Goal: Task Accomplishment & Management: Manage account settings

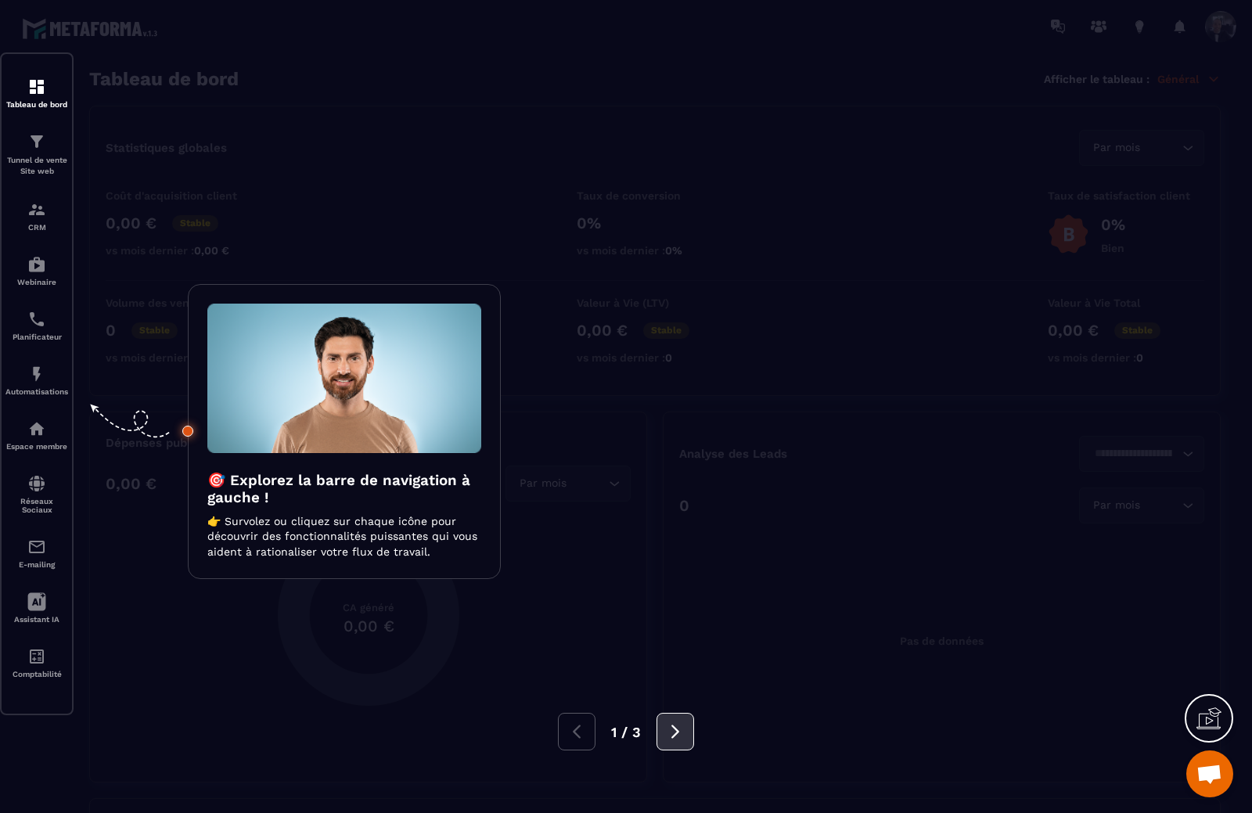
click at [672, 734] on icon at bounding box center [675, 731] width 17 height 17
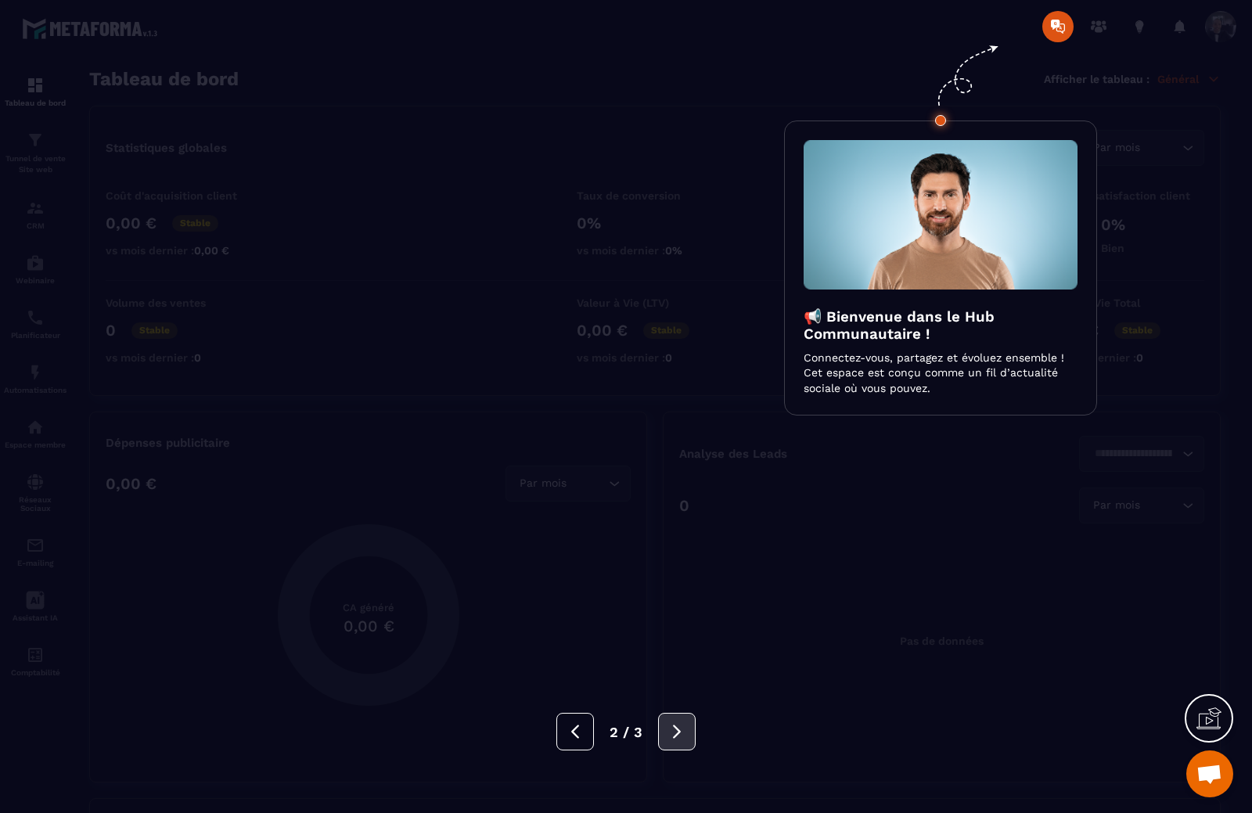
click at [672, 734] on icon at bounding box center [676, 731] width 17 height 17
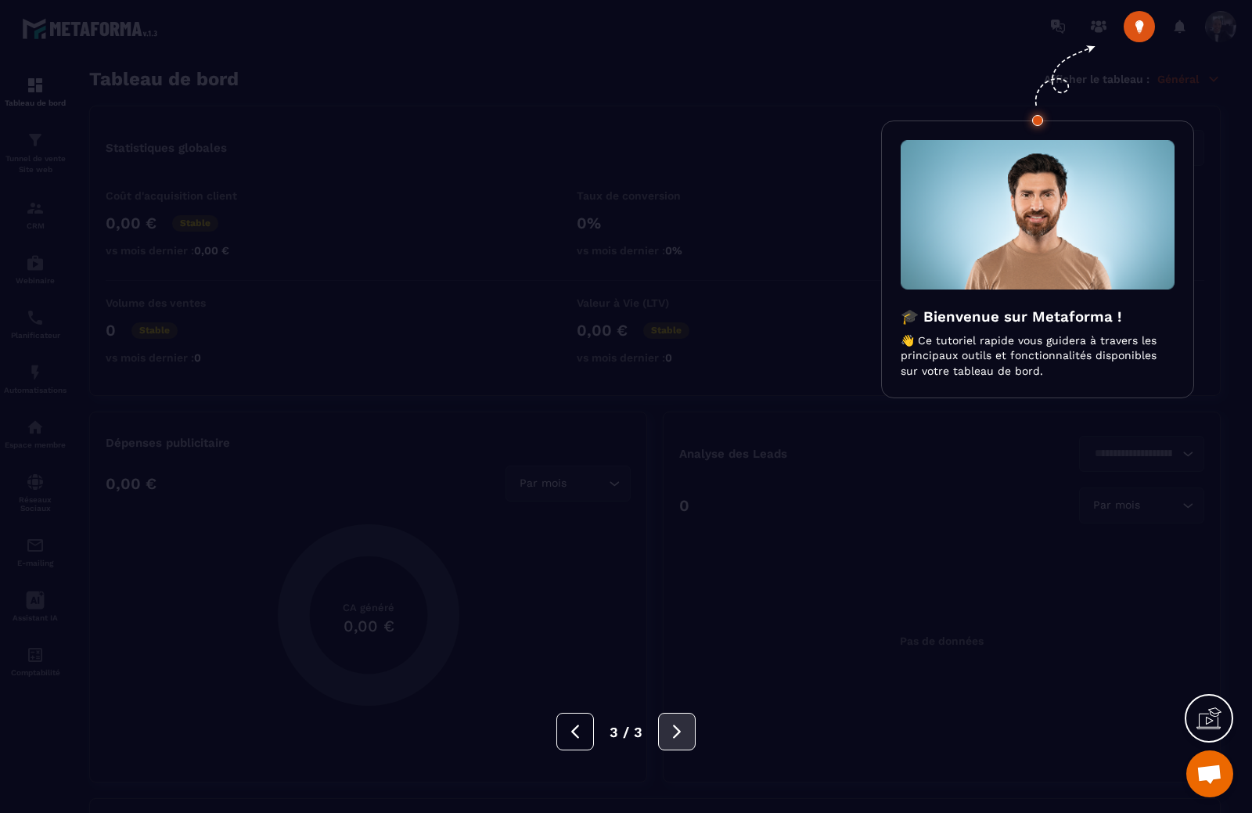
click at [672, 734] on icon at bounding box center [676, 731] width 17 height 17
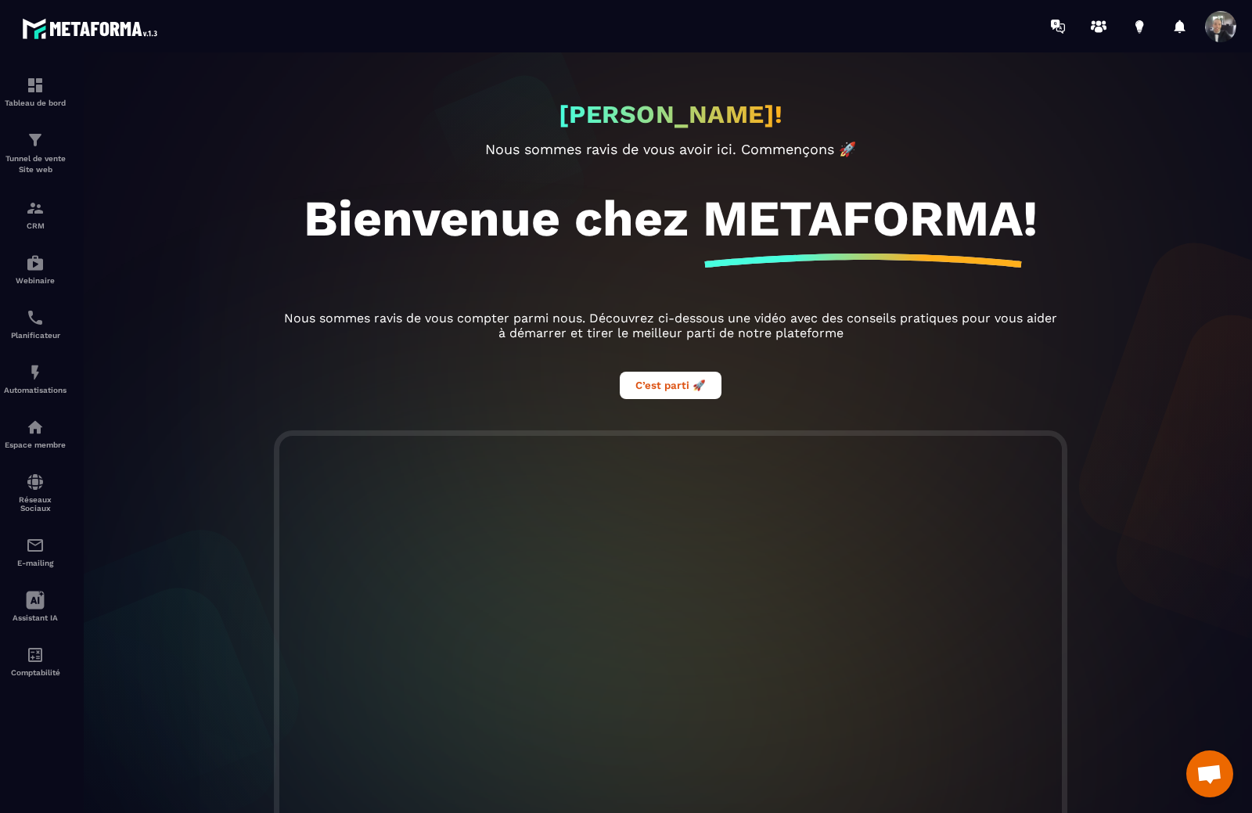
click at [1217, 34] on span at bounding box center [1220, 26] width 31 height 31
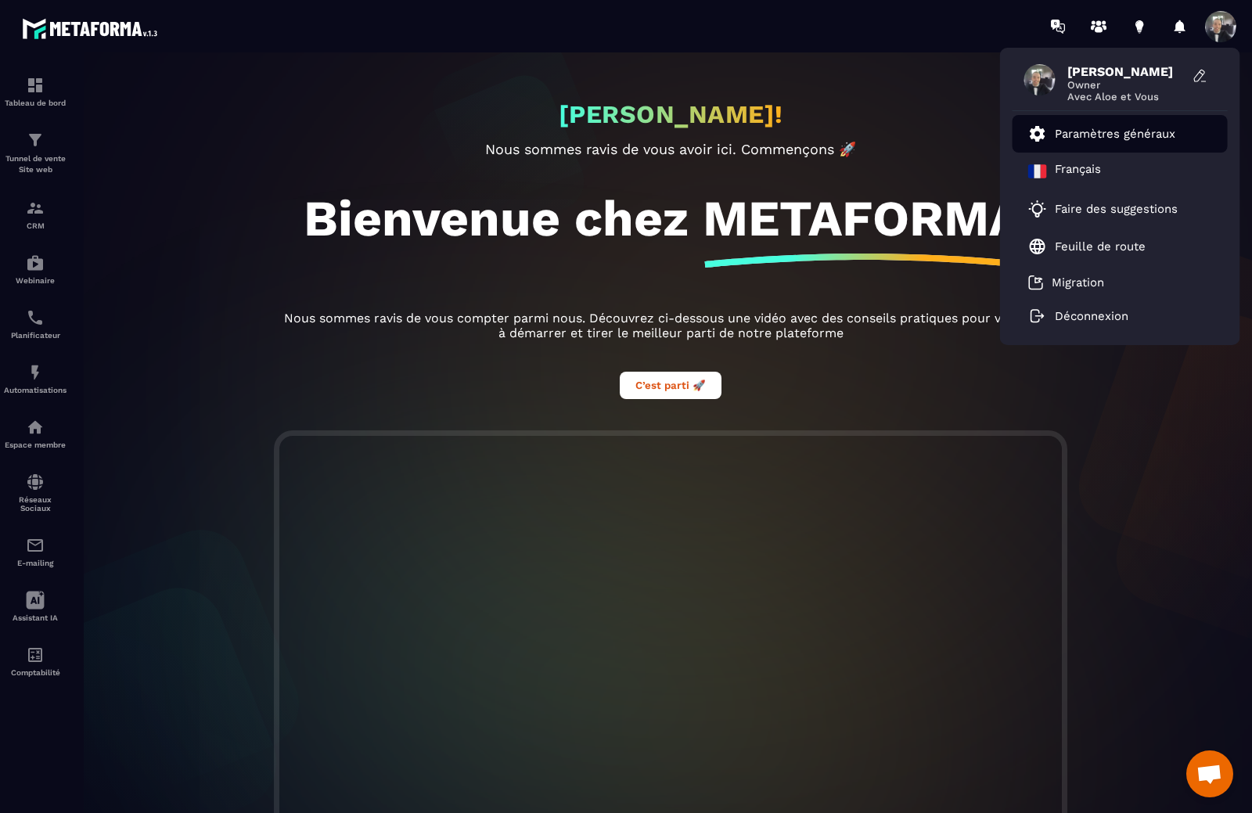
click at [1069, 138] on p "Paramètres généraux" at bounding box center [1115, 134] width 121 height 14
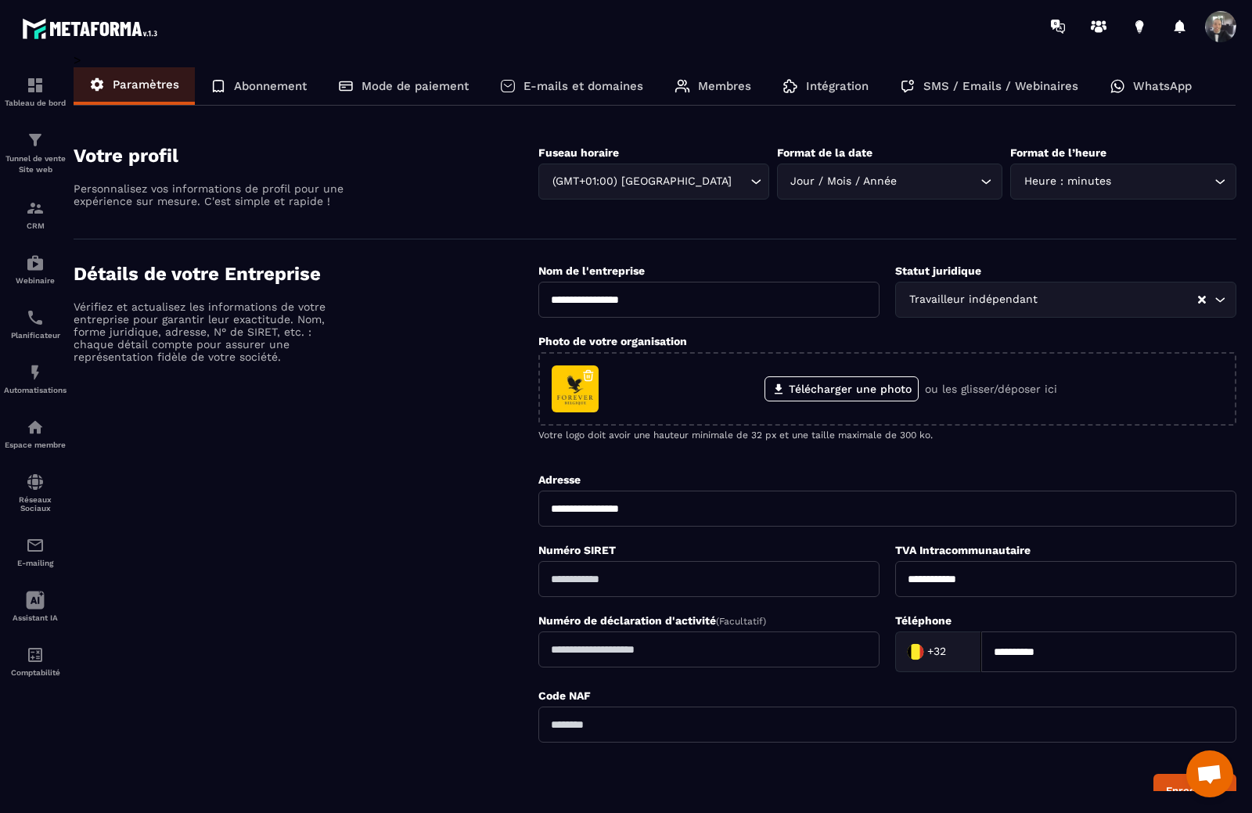
click at [428, 87] on p "Mode de paiement" at bounding box center [415, 86] width 107 height 14
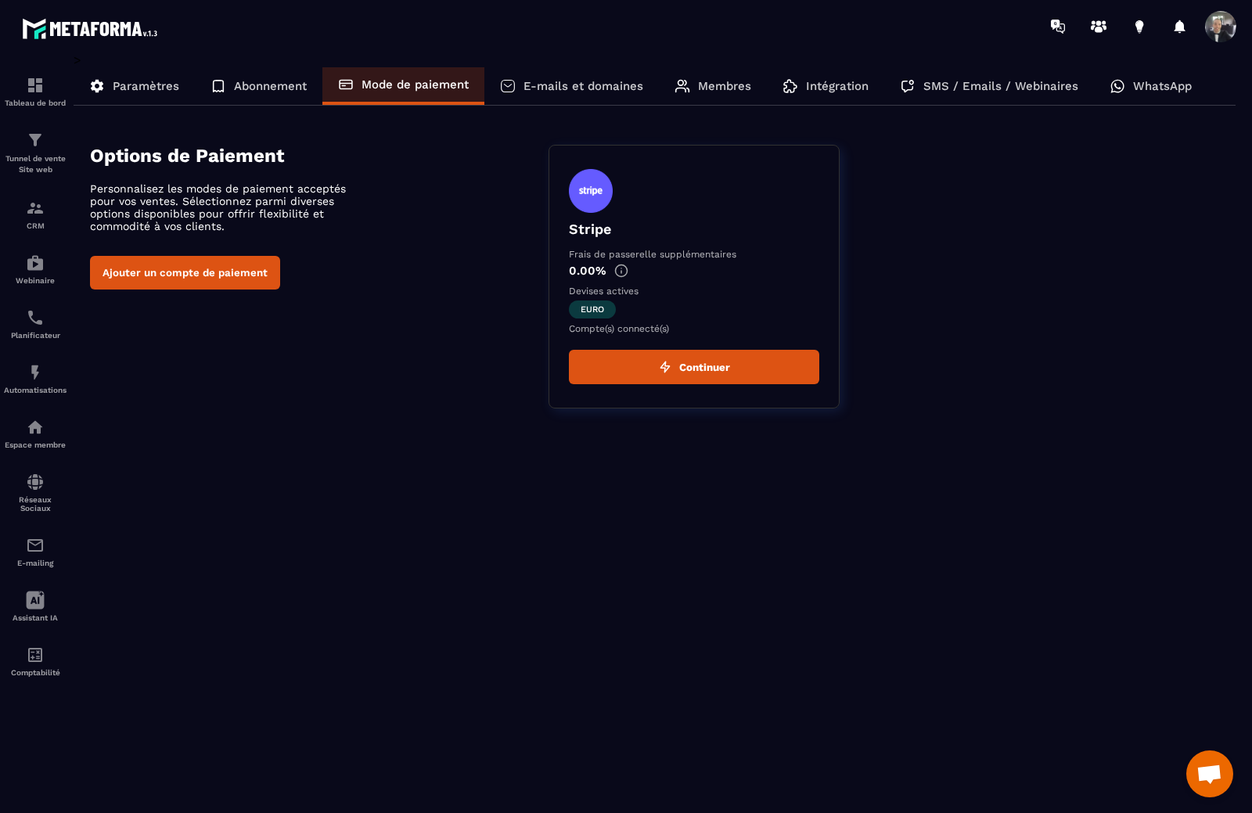
click at [593, 91] on p "E-mails et domaines" at bounding box center [584, 86] width 120 height 14
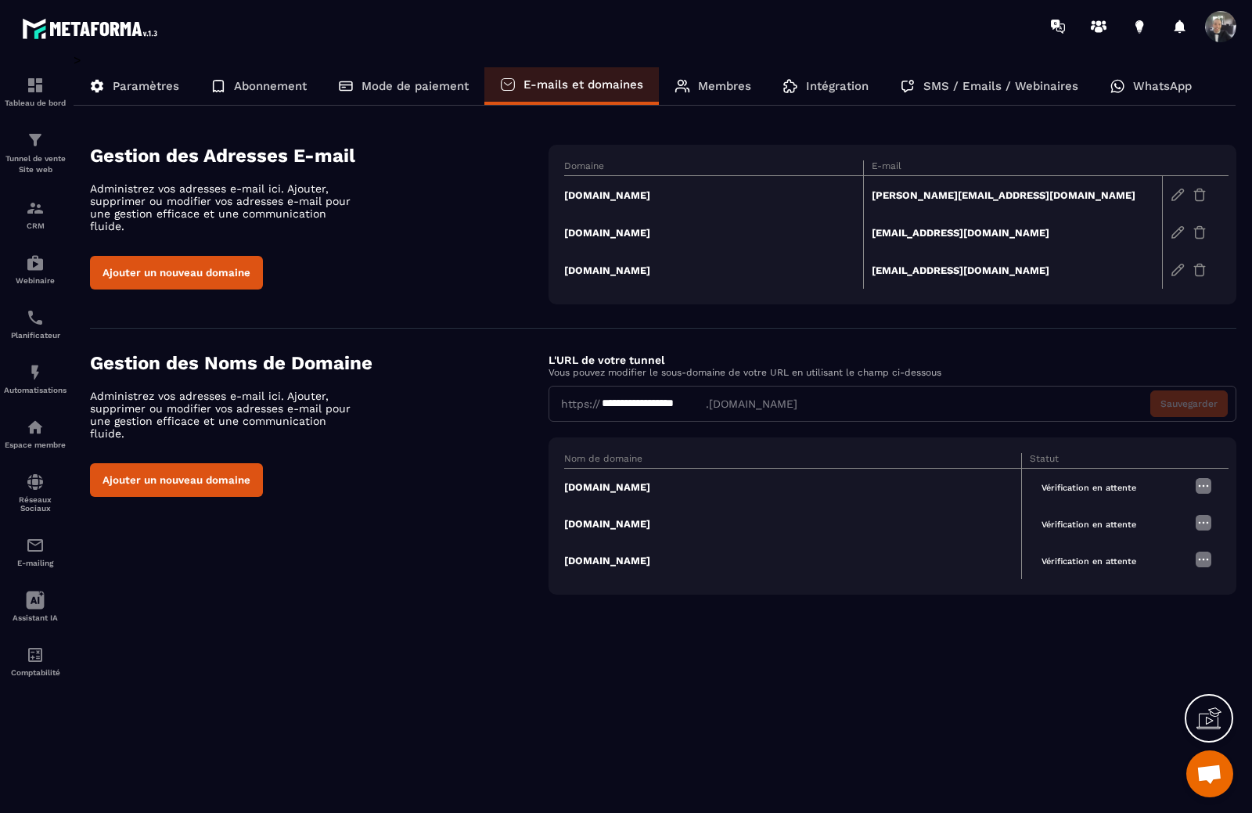
click at [1213, 713] on icon at bounding box center [1214, 716] width 16 height 17
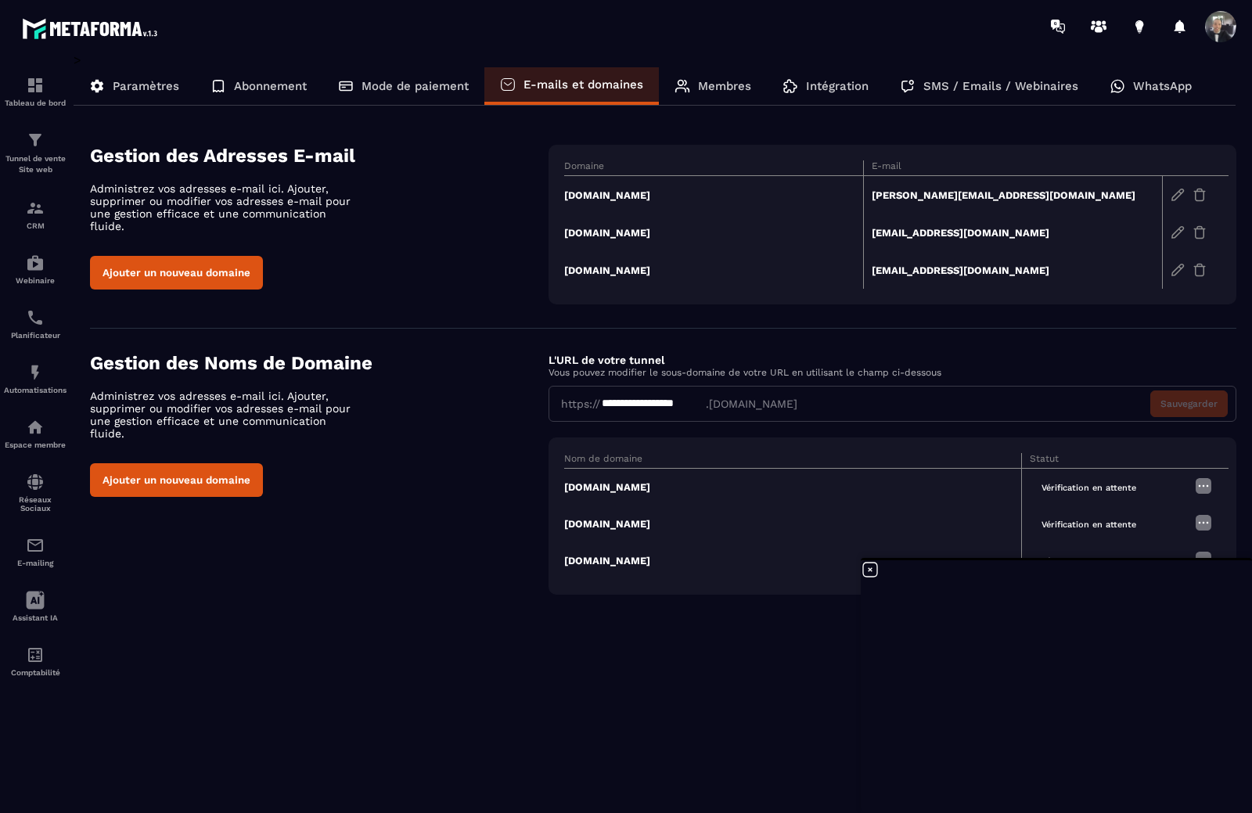
click at [638, 194] on td "[DOMAIN_NAME]" at bounding box center [713, 195] width 299 height 38
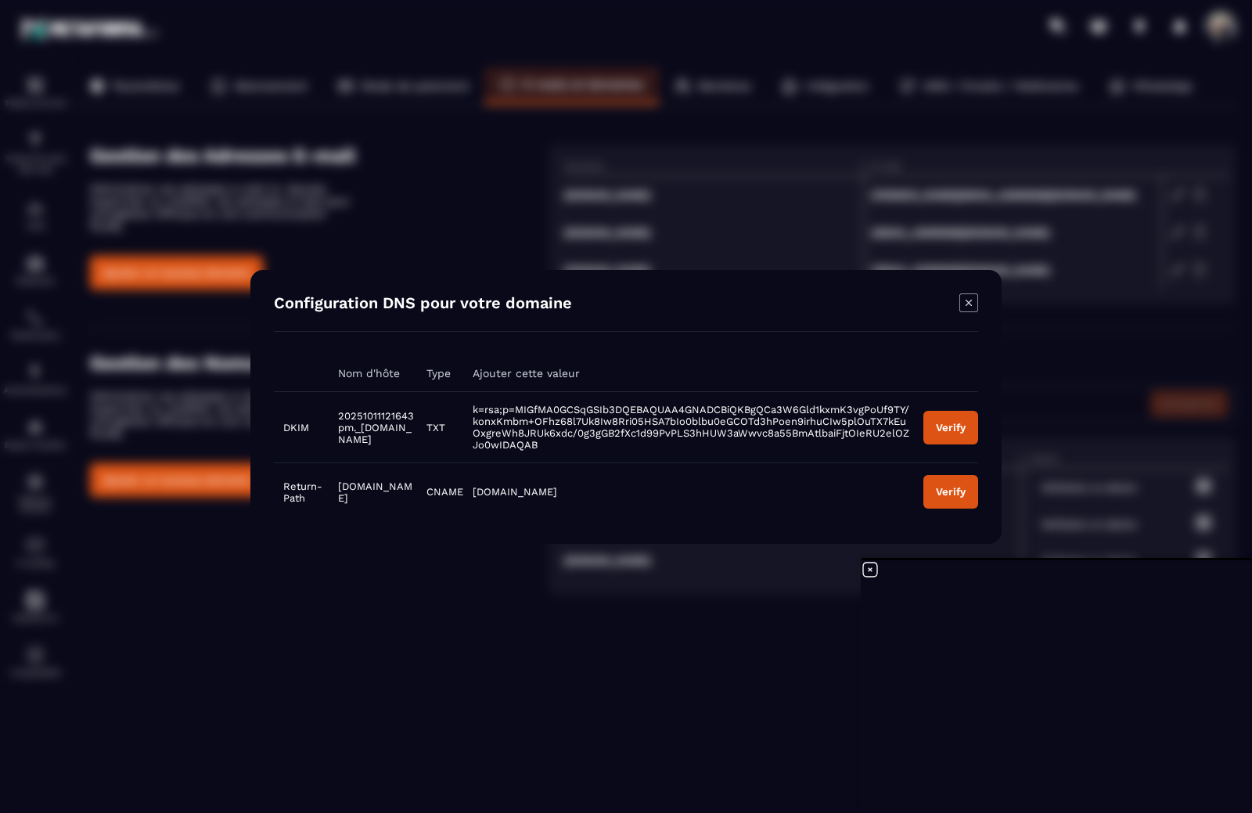
drag, startPoint x: 406, startPoint y: 439, endPoint x: 334, endPoint y: 415, distance: 76.0
click at [334, 415] on td "20251011121643pm._[DOMAIN_NAME]" at bounding box center [373, 426] width 88 height 71
copy span "20251011121643pm._[DOMAIN_NAME]"
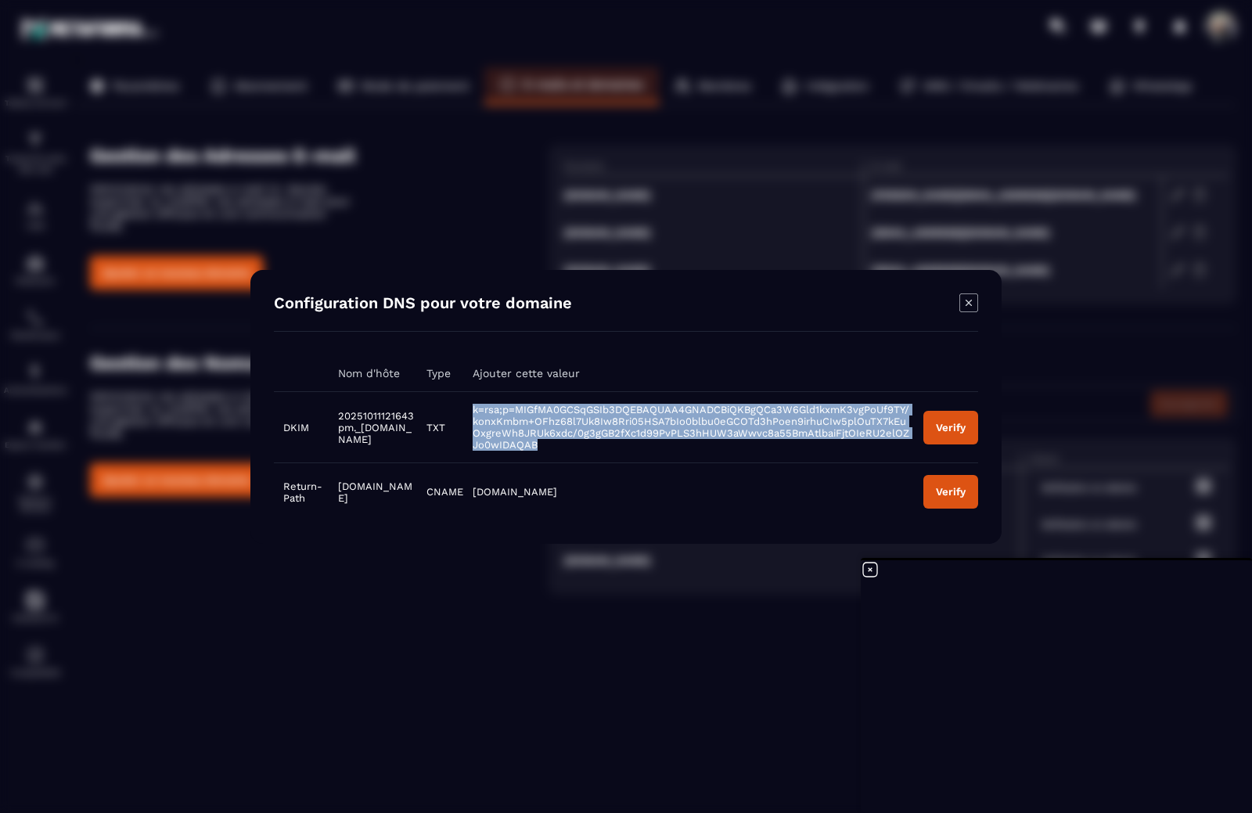
drag, startPoint x: 599, startPoint y: 452, endPoint x: 489, endPoint y: 409, distance: 117.7
click at [489, 409] on td "k=rsa;p=MIGfMA0GCSqGSIb3DQEBAQUAA4GNADCBiQKBgQCa3W6Gld1kxmK3vgPoUf9TY/konxKmbm+…" at bounding box center [688, 426] width 451 height 71
copy span "k=rsa;p=MIGfMA0GCSqGSIb3DQEBAQUAA4GNADCBiQKBgQCa3W6Gld1kxmK3vgPoUf9TY/konxKmbm+…"
click at [945, 420] on button "Verify" at bounding box center [951, 427] width 55 height 34
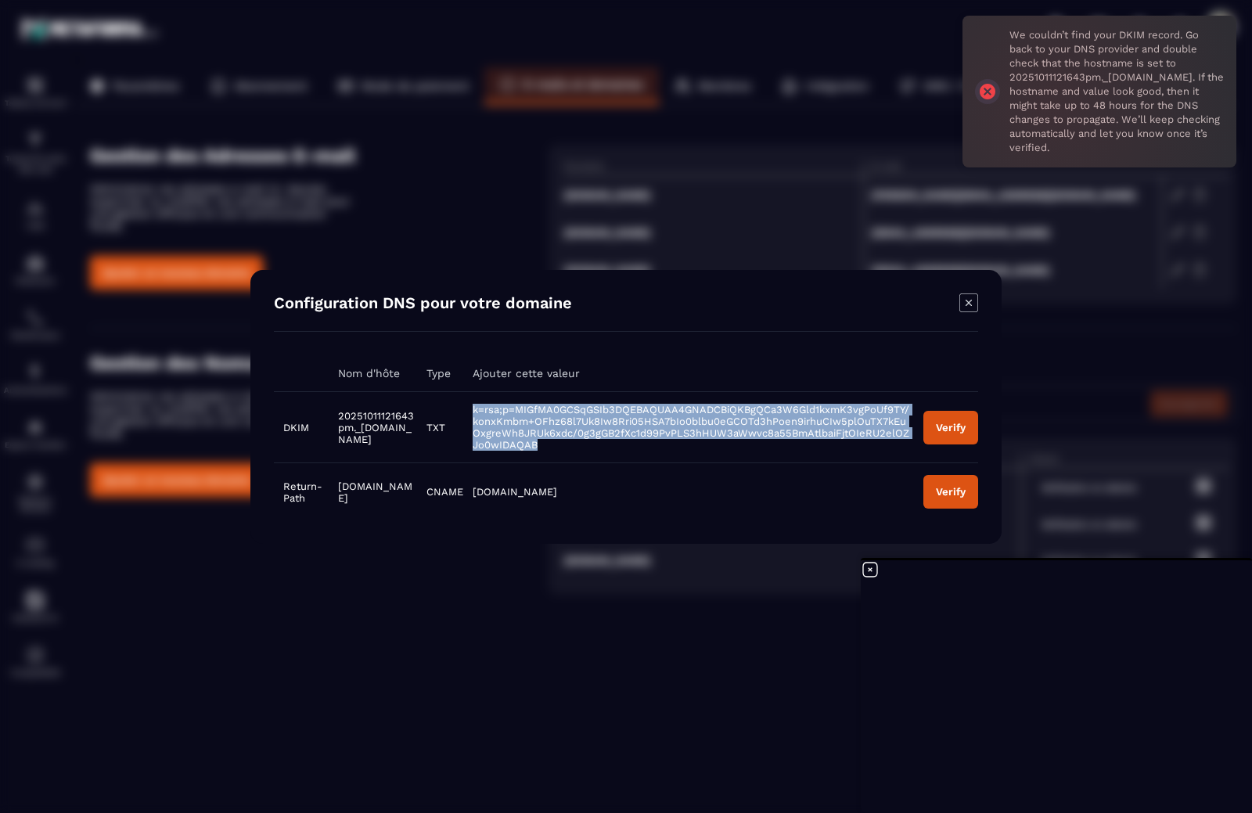
click at [783, 441] on td "k=rsa;p=MIGfMA0GCSqGSIb3DQEBAQUAA4GNADCBiQKBgQCa3W6Gld1kxmK3vgPoUf9TY/konxKmbm+…" at bounding box center [688, 426] width 451 height 71
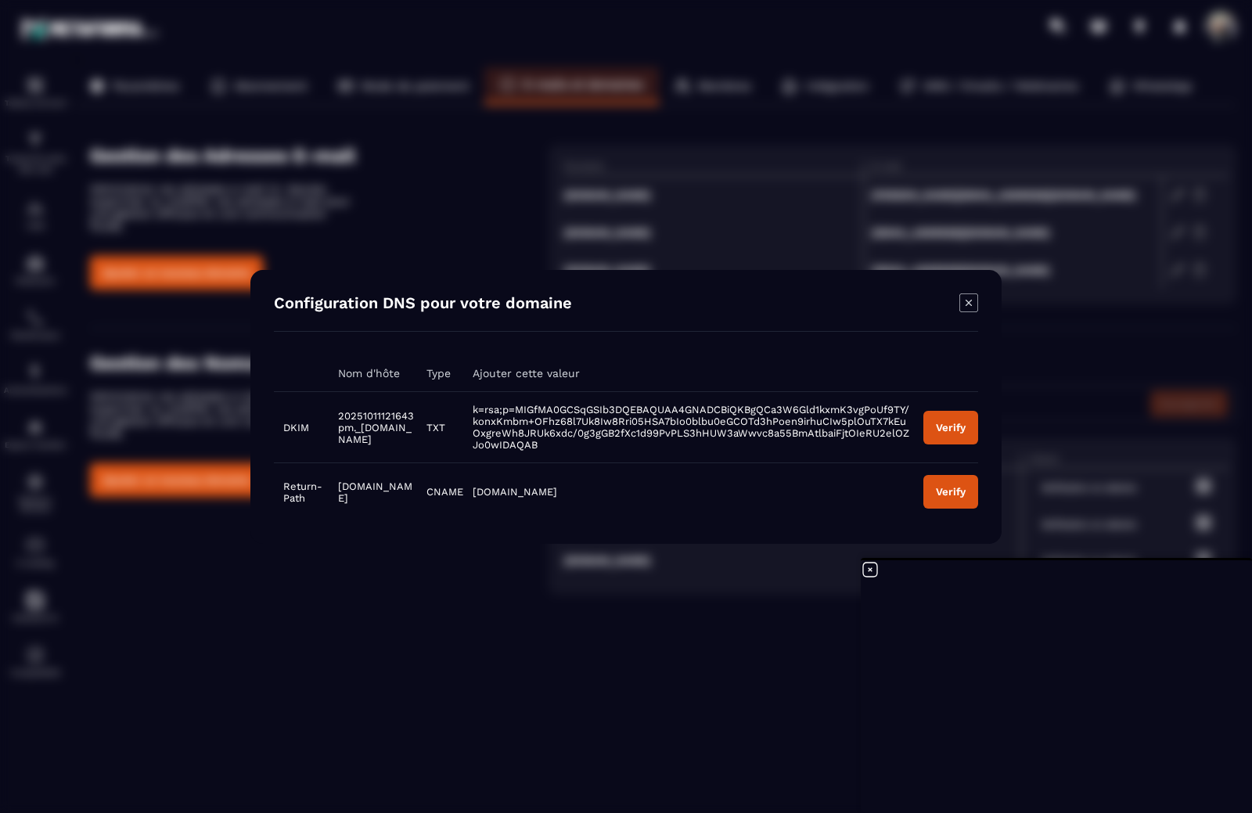
click at [968, 435] on button "Verify" at bounding box center [951, 427] width 55 height 34
click at [928, 439] on button "Verify" at bounding box center [951, 427] width 55 height 34
click at [946, 427] on div "Verify" at bounding box center [951, 427] width 30 height 12
click at [951, 425] on div "Verify" at bounding box center [951, 427] width 30 height 12
click at [936, 438] on button "Verify" at bounding box center [951, 427] width 55 height 34
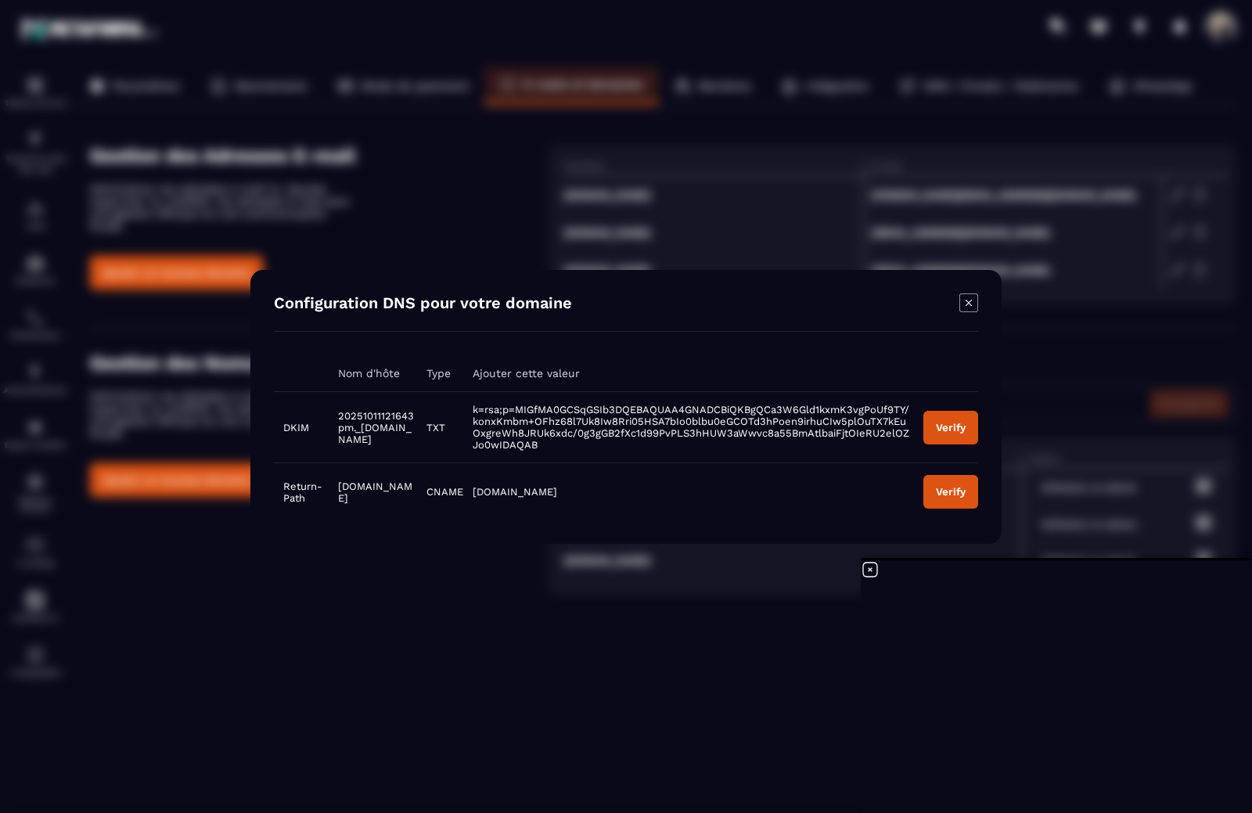
click at [965, 304] on icon "Modal window" at bounding box center [969, 303] width 19 height 19
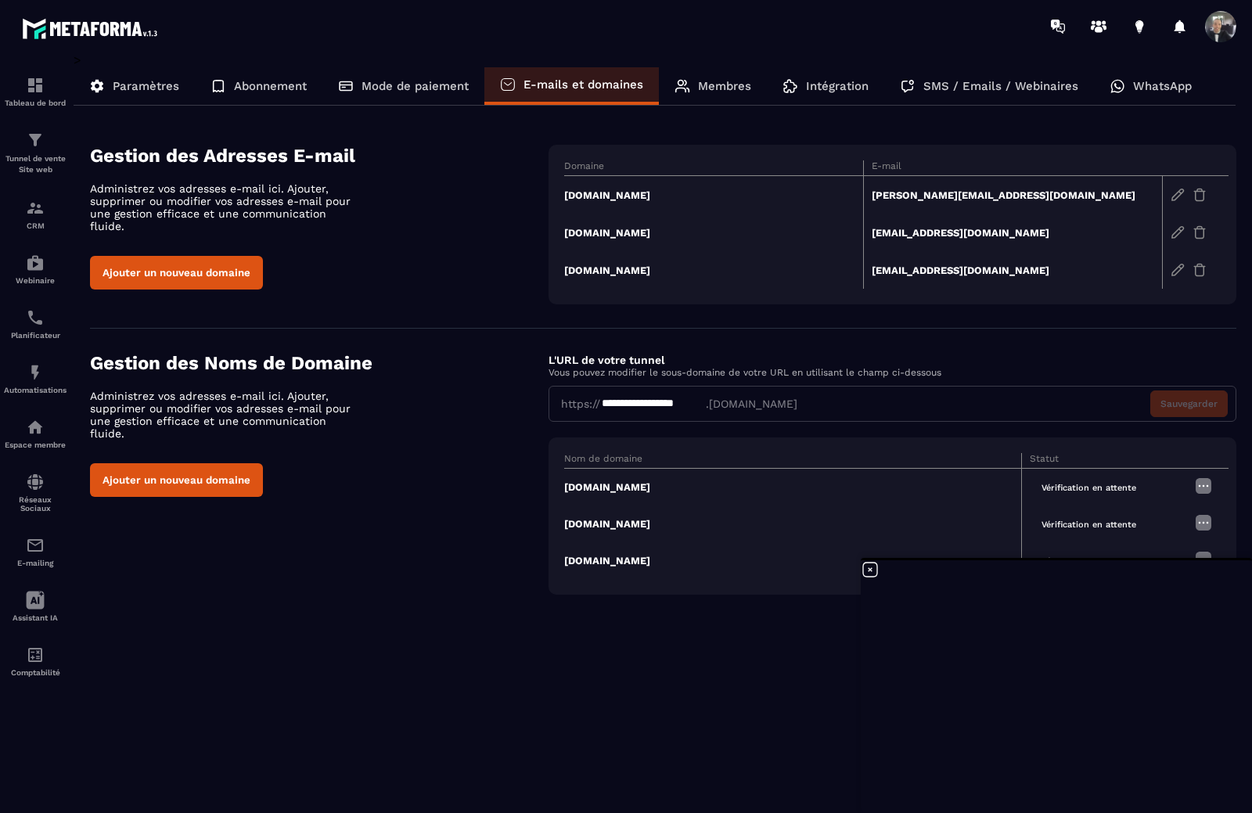
click at [948, 196] on td "[PERSON_NAME][EMAIL_ADDRESS][DOMAIN_NAME]" at bounding box center [1012, 195] width 299 height 38
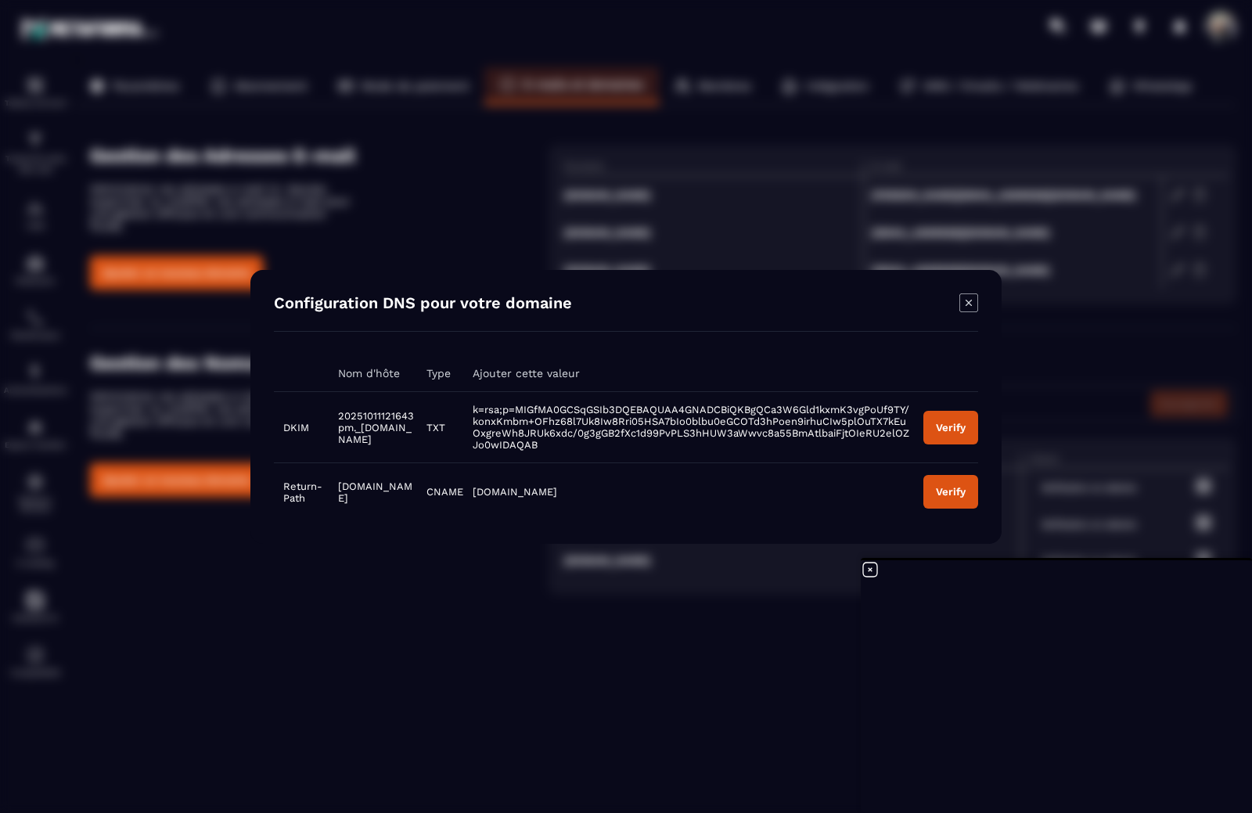
click at [969, 297] on icon "Modal window" at bounding box center [969, 303] width 19 height 19
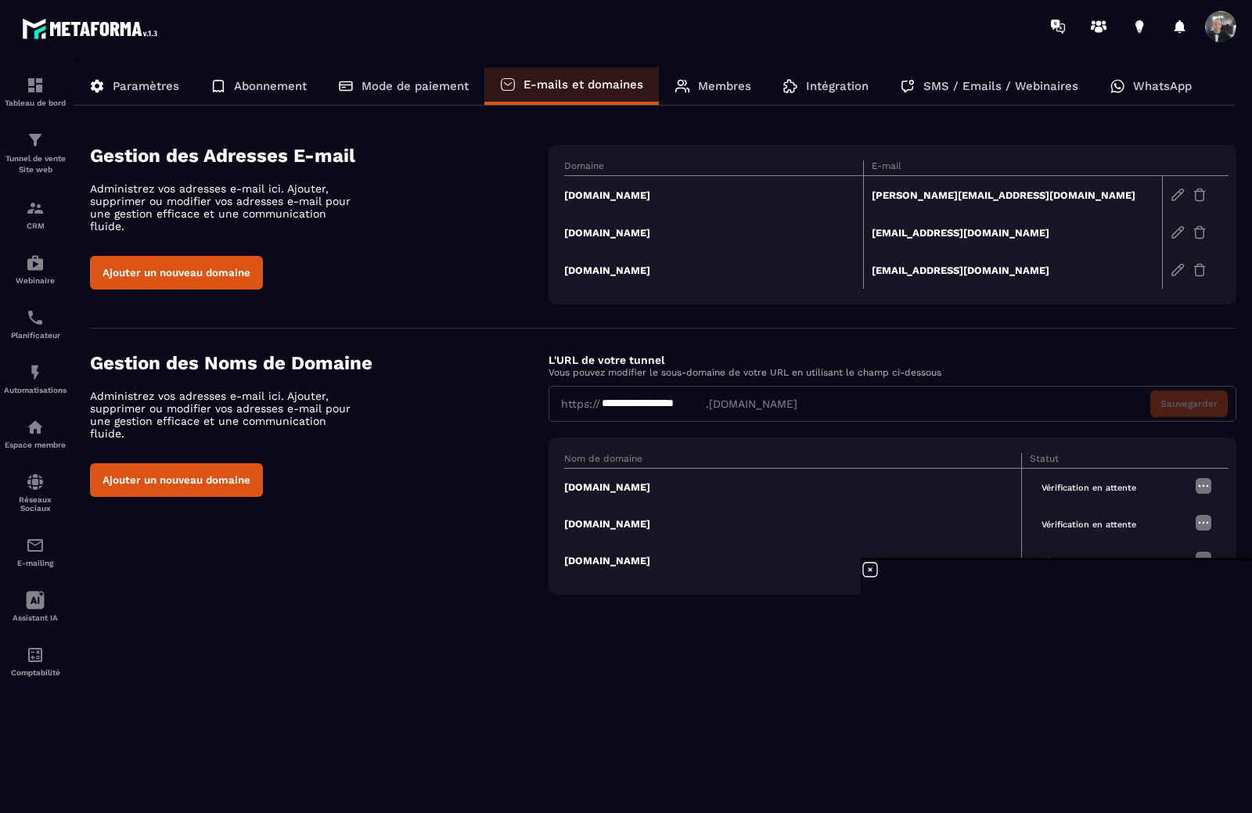
click at [652, 194] on td "[DOMAIN_NAME]" at bounding box center [713, 195] width 299 height 38
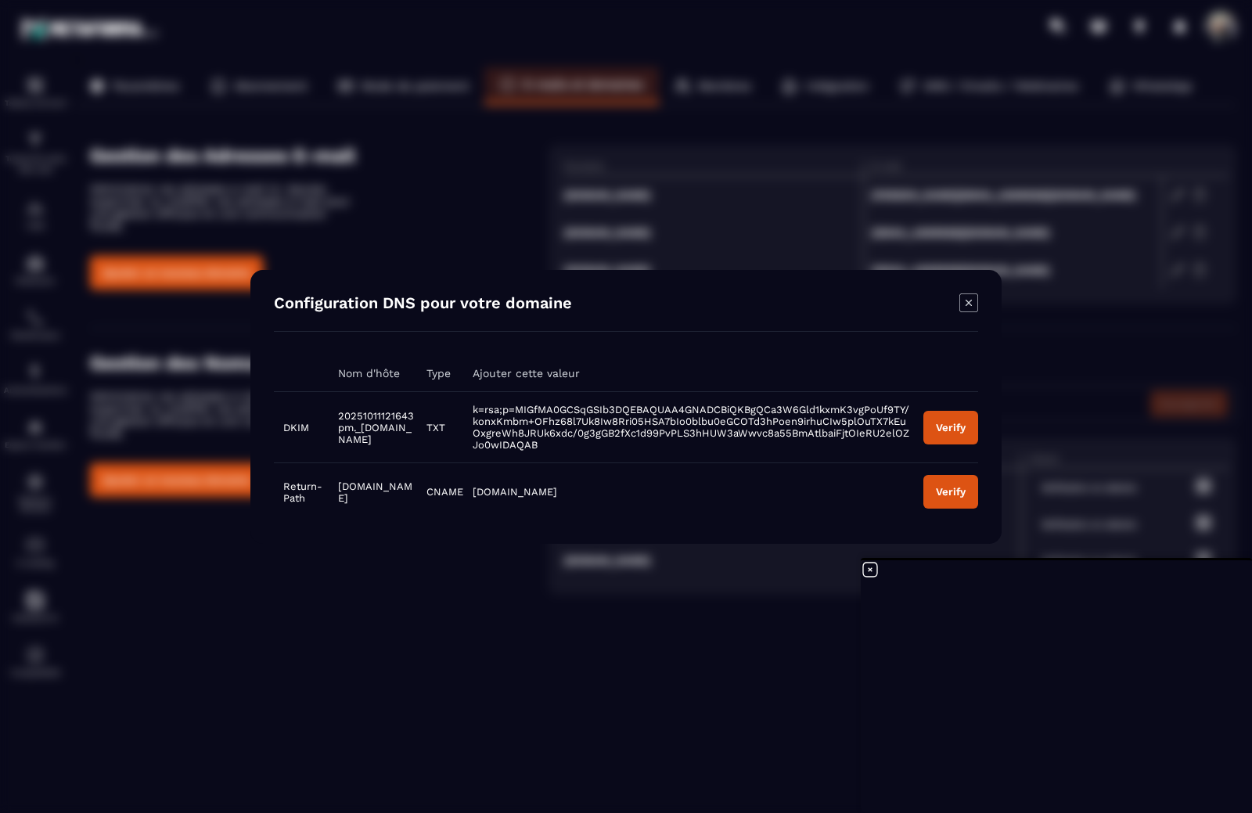
click at [628, 297] on div "Configuration DNS pour votre domaine" at bounding box center [626, 313] width 704 height 38
drag, startPoint x: 401, startPoint y: 442, endPoint x: 347, endPoint y: 417, distance: 59.5
click at [347, 417] on td "20251011121643pm._[DOMAIN_NAME]" at bounding box center [373, 426] width 88 height 71
click at [974, 308] on icon "Modal window" at bounding box center [969, 303] width 19 height 19
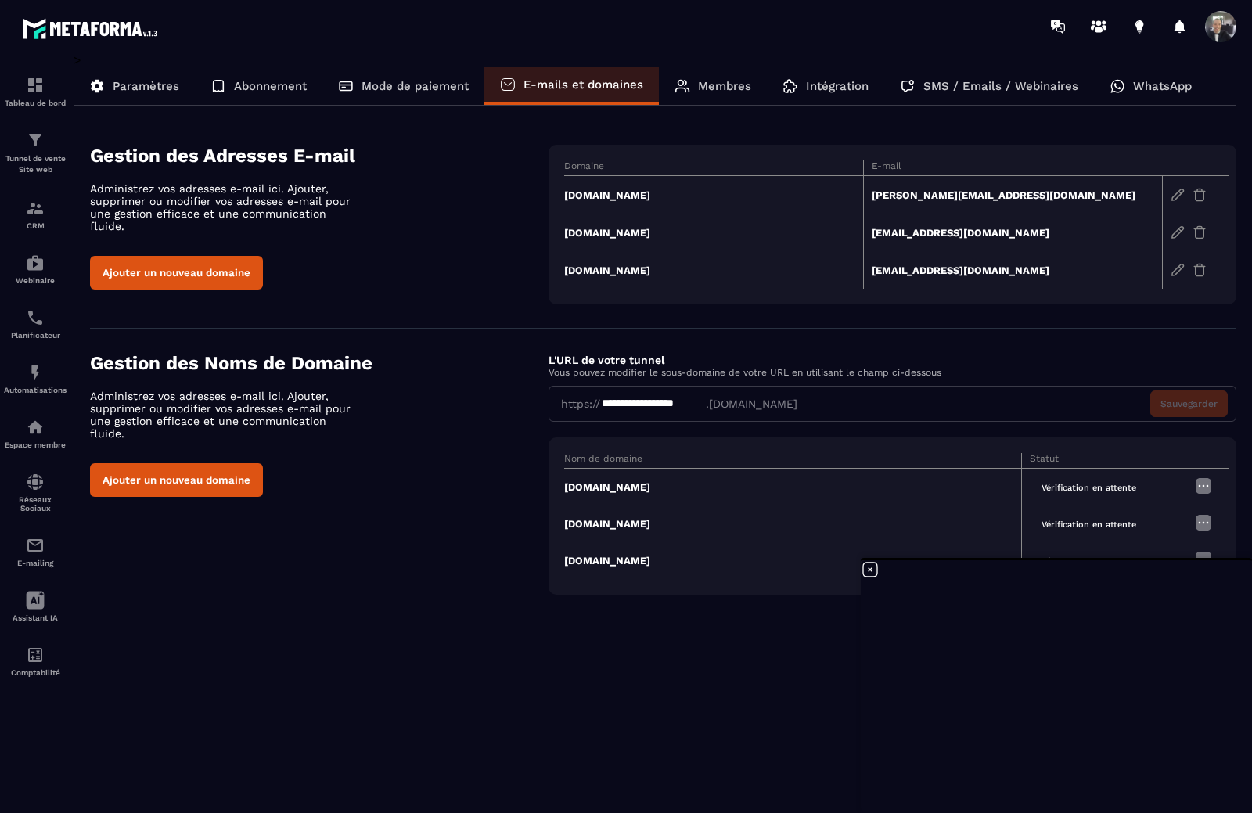
click at [668, 234] on td "[DOMAIN_NAME]" at bounding box center [713, 233] width 299 height 38
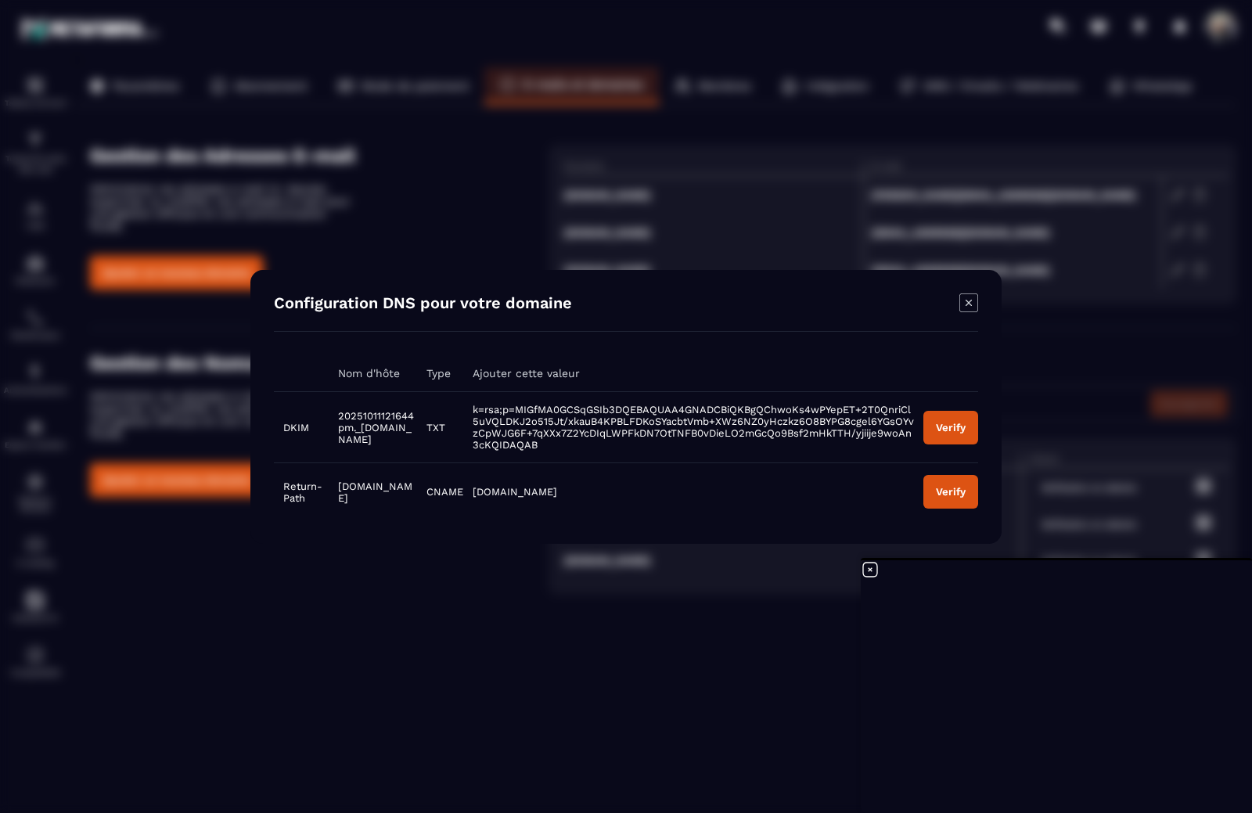
drag, startPoint x: 421, startPoint y: 444, endPoint x: 325, endPoint y: 420, distance: 99.3
click at [325, 420] on tr "DKIM 20251011121644pm._[DOMAIN_NAME] TXT k=rsa;p=MIGfMA0GCSqGSIb3DQEBAQUAA4GNAD…" at bounding box center [626, 426] width 704 height 71
copy tr "20251011121644pm._[DOMAIN_NAME]"
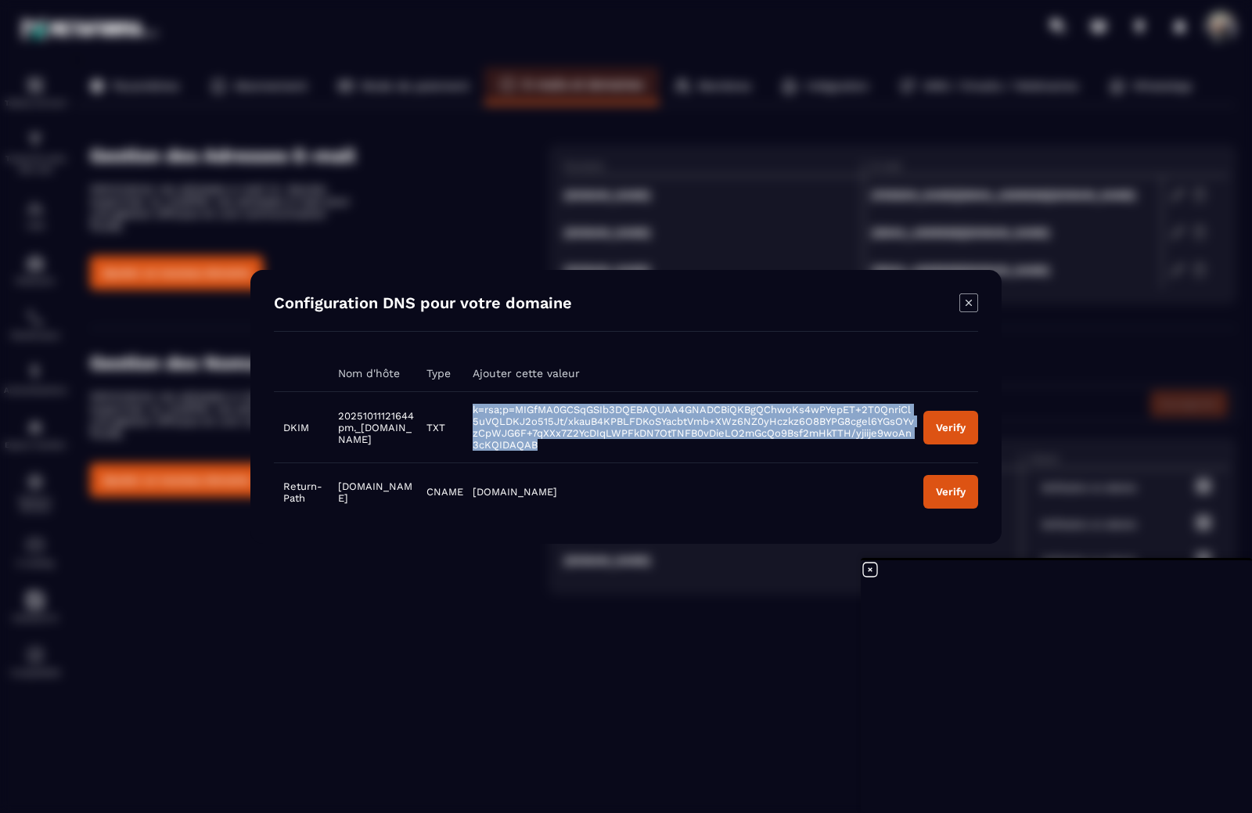
drag, startPoint x: 642, startPoint y: 448, endPoint x: 498, endPoint y: 411, distance: 148.8
click at [498, 411] on td "k=rsa;p=MIGfMA0GCSqGSIb3DQEBAQUAA4GNADCBiQKBgQChwoKs4wPYepET+2T0QnriCl5uVQLDKJ2…" at bounding box center [688, 426] width 451 height 71
copy span "k=rsa;p=MIGfMA0GCSqGSIb3DQEBAQUAA4GNADCBiQKBgQChwoKs4wPYepET+2T0QnriCl5uVQLDKJ2…"
click at [931, 424] on button "Verify" at bounding box center [951, 427] width 55 height 34
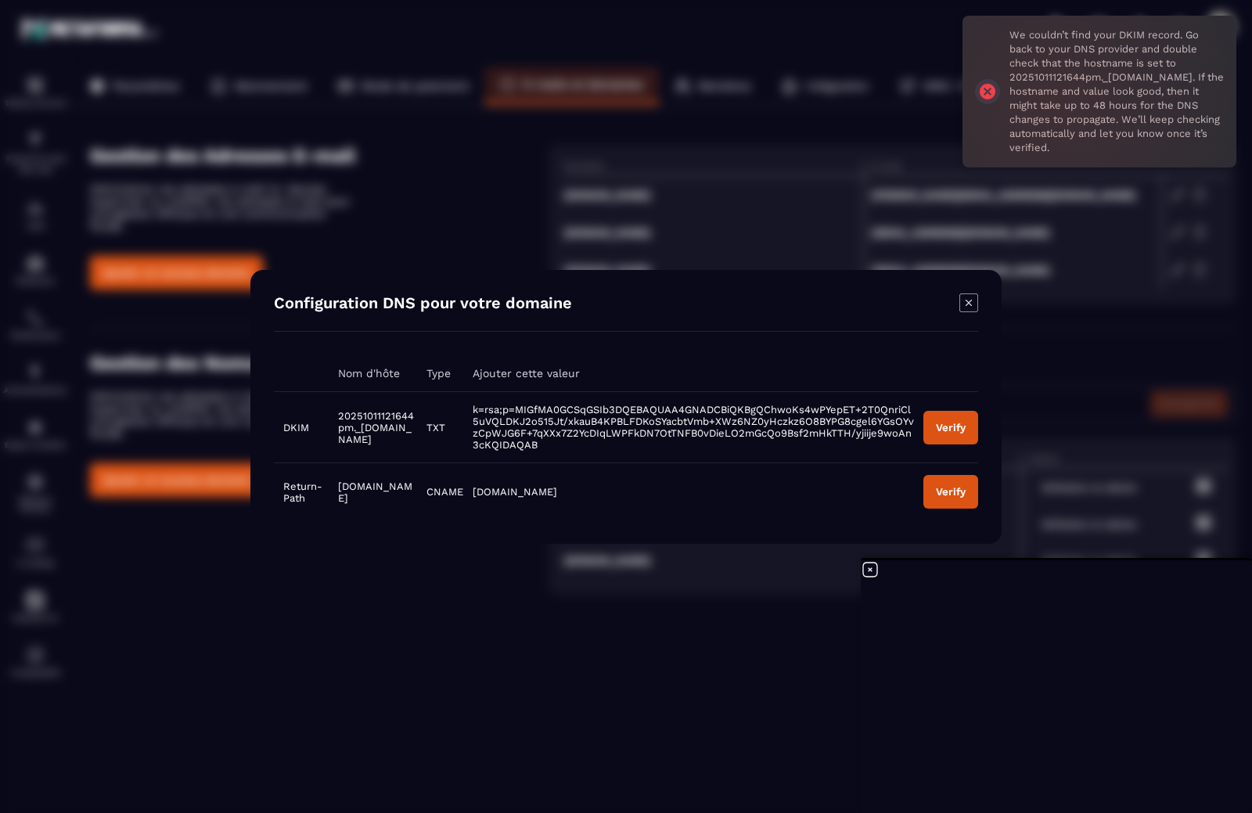
click at [971, 303] on icon "Modal window" at bounding box center [969, 303] width 19 height 19
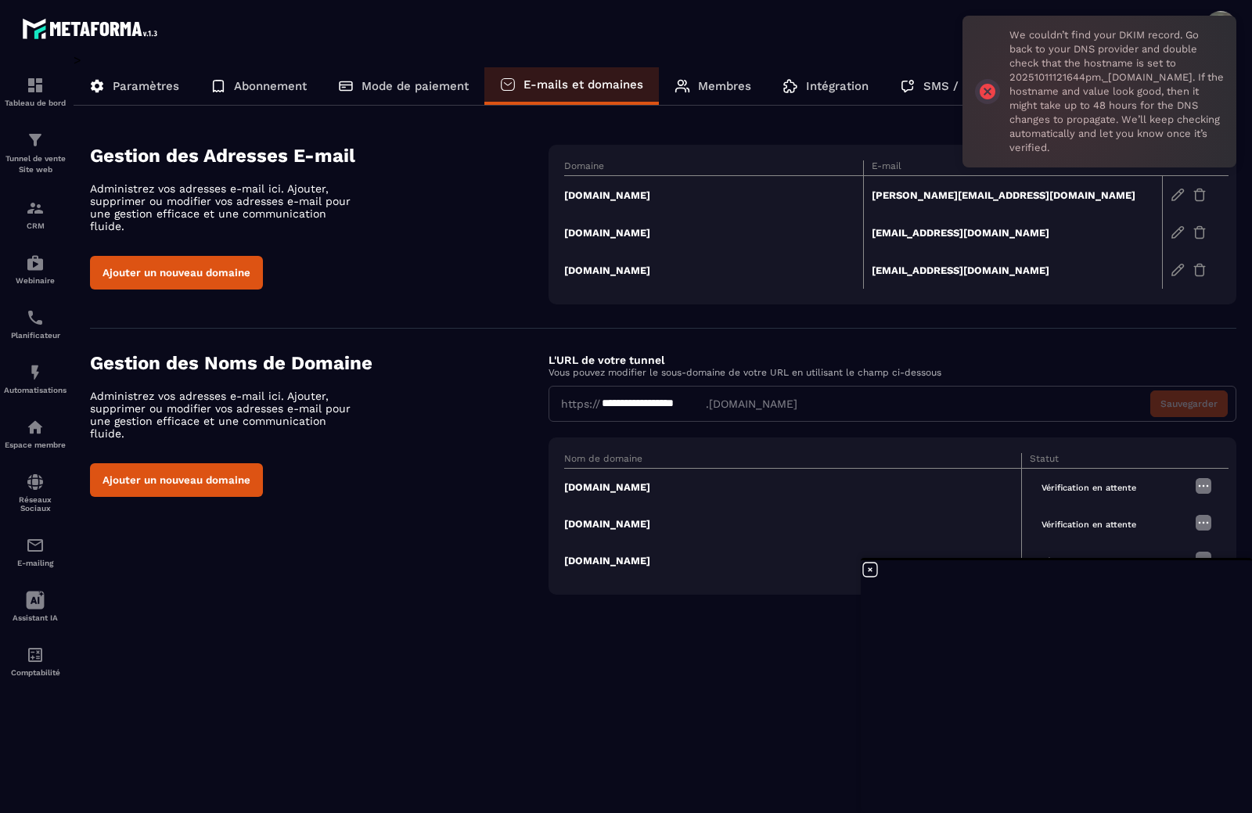
click at [657, 272] on td "[DOMAIN_NAME]" at bounding box center [713, 270] width 299 height 38
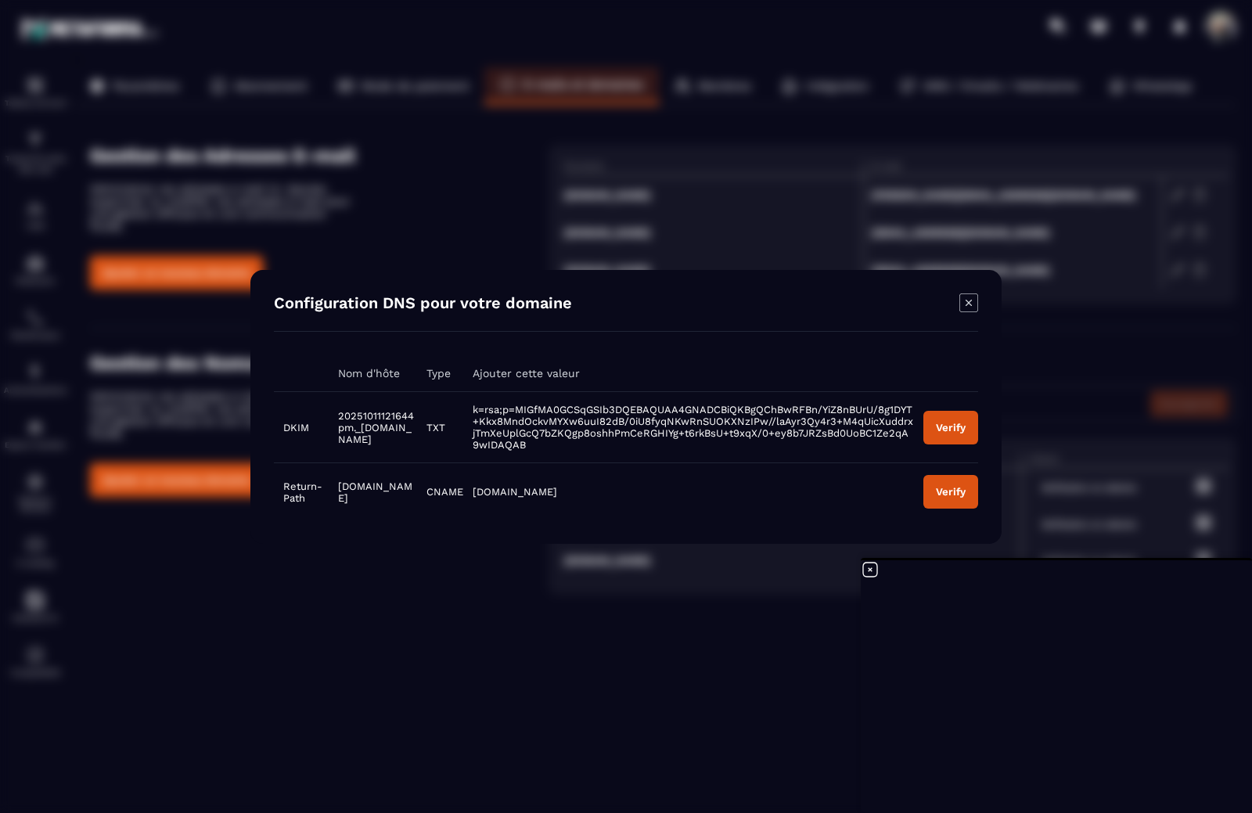
drag, startPoint x: 422, startPoint y: 437, endPoint x: 336, endPoint y: 412, distance: 89.5
click at [336, 412] on td "20251011121644pm._[DOMAIN_NAME]" at bounding box center [373, 426] width 88 height 71
copy span "20251011121644pm._[DOMAIN_NAME]"
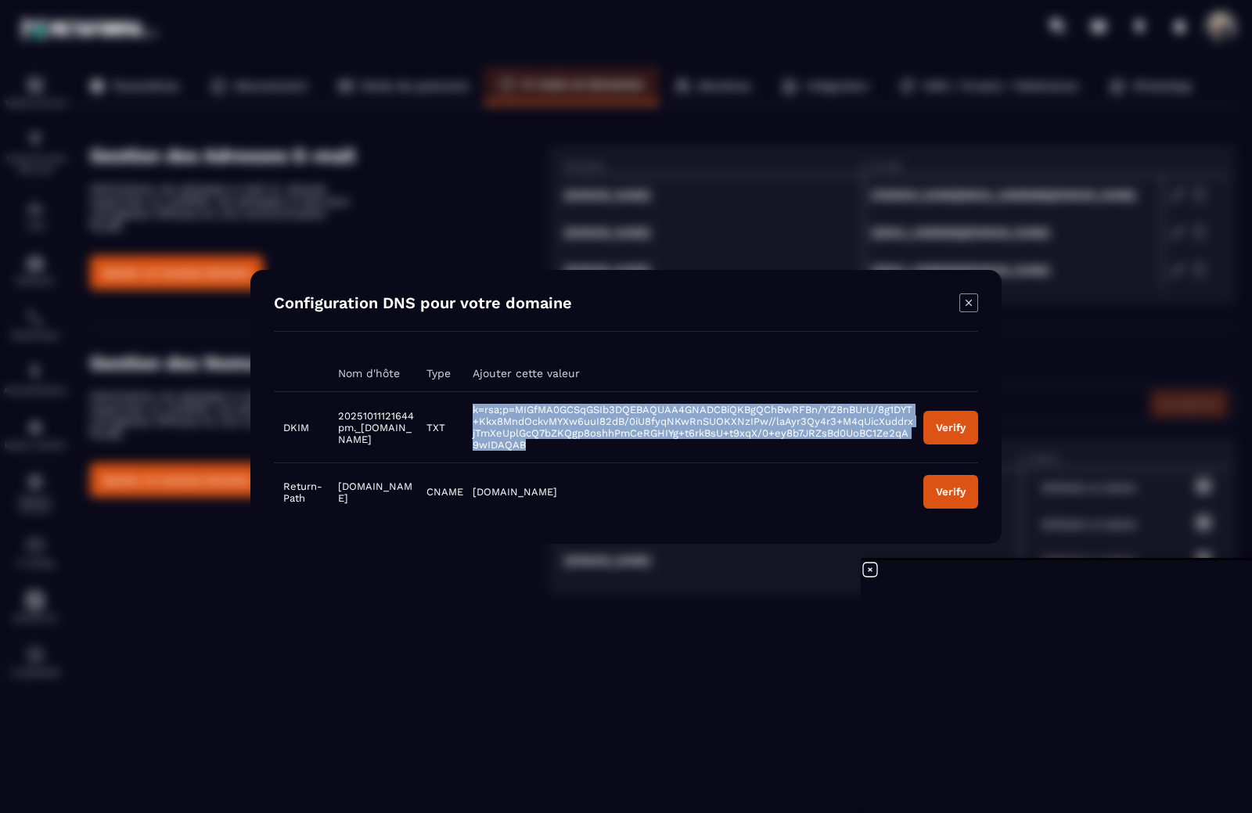
drag, startPoint x: 616, startPoint y: 445, endPoint x: 497, endPoint y: 414, distance: 123.0
click at [497, 414] on td "k=rsa;p=MIGfMA0GCSqGSIb3DQEBAQUAA4GNADCBiQKBgQChBwRFBn/YiZ8nBUrU/8g1DYT+Kkx8Mnd…" at bounding box center [688, 426] width 451 height 71
copy span "k=rsa;p=MIGfMA0GCSqGSIb3DQEBAQUAA4GNADCBiQKBgQChBwRFBn/YiZ8nBUrU/8g1DYT+Kkx8Mnd…"
click at [945, 416] on button "Verify" at bounding box center [951, 427] width 55 height 34
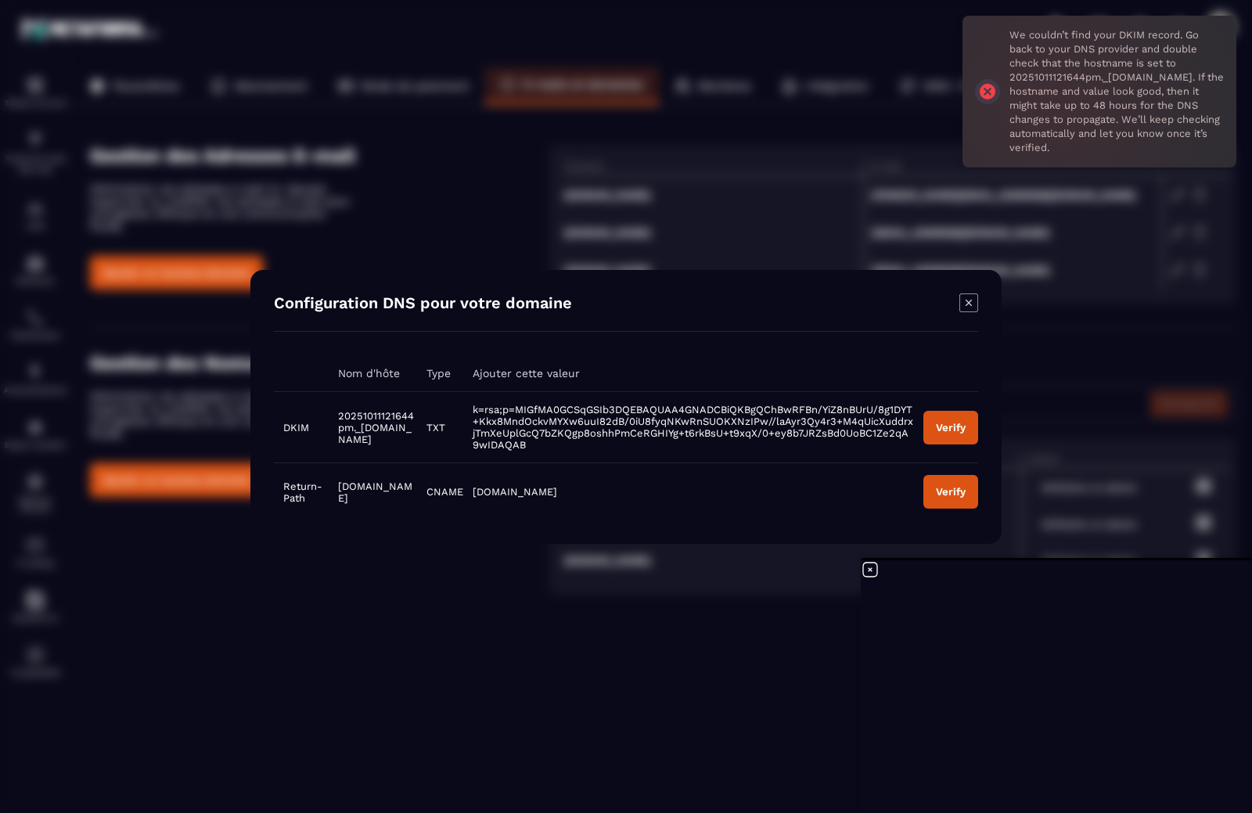
click at [971, 301] on icon "Modal window" at bounding box center [969, 302] width 6 height 6
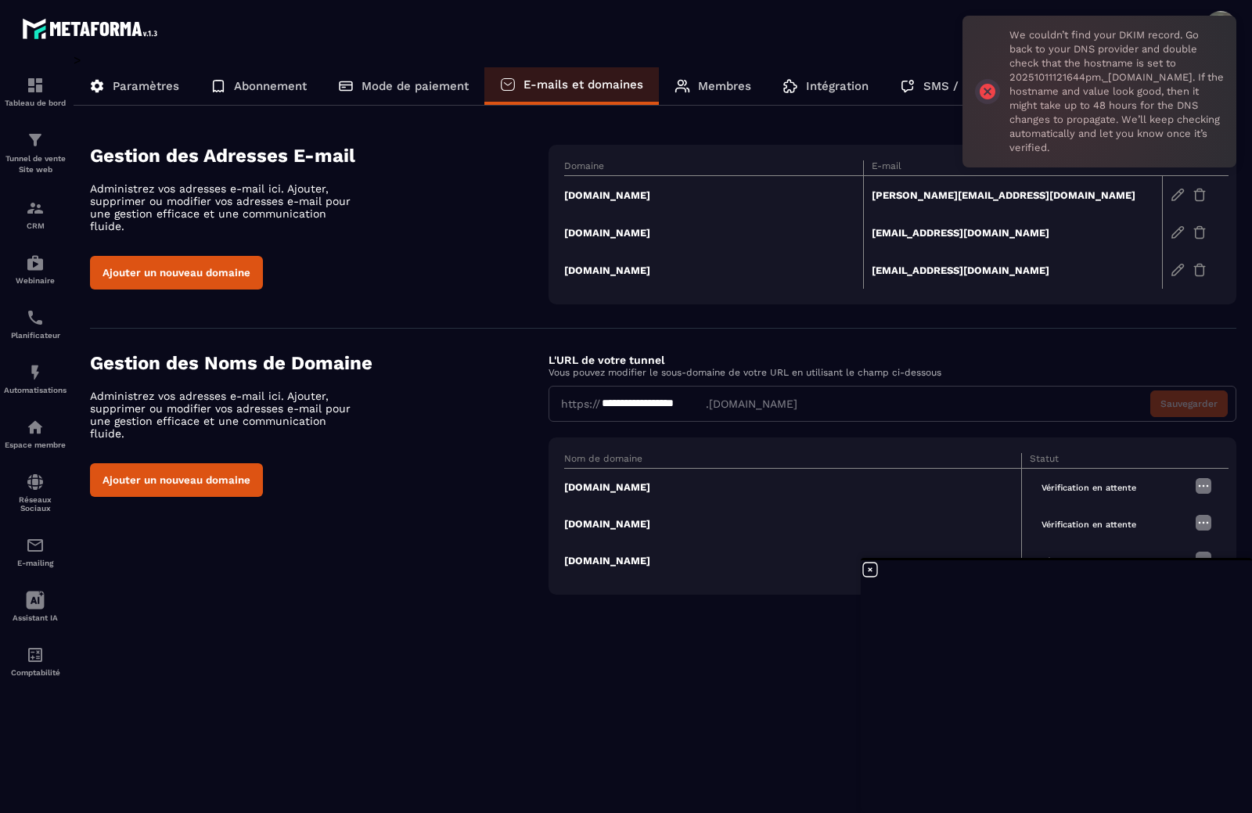
click at [651, 198] on td "[DOMAIN_NAME]" at bounding box center [713, 195] width 299 height 38
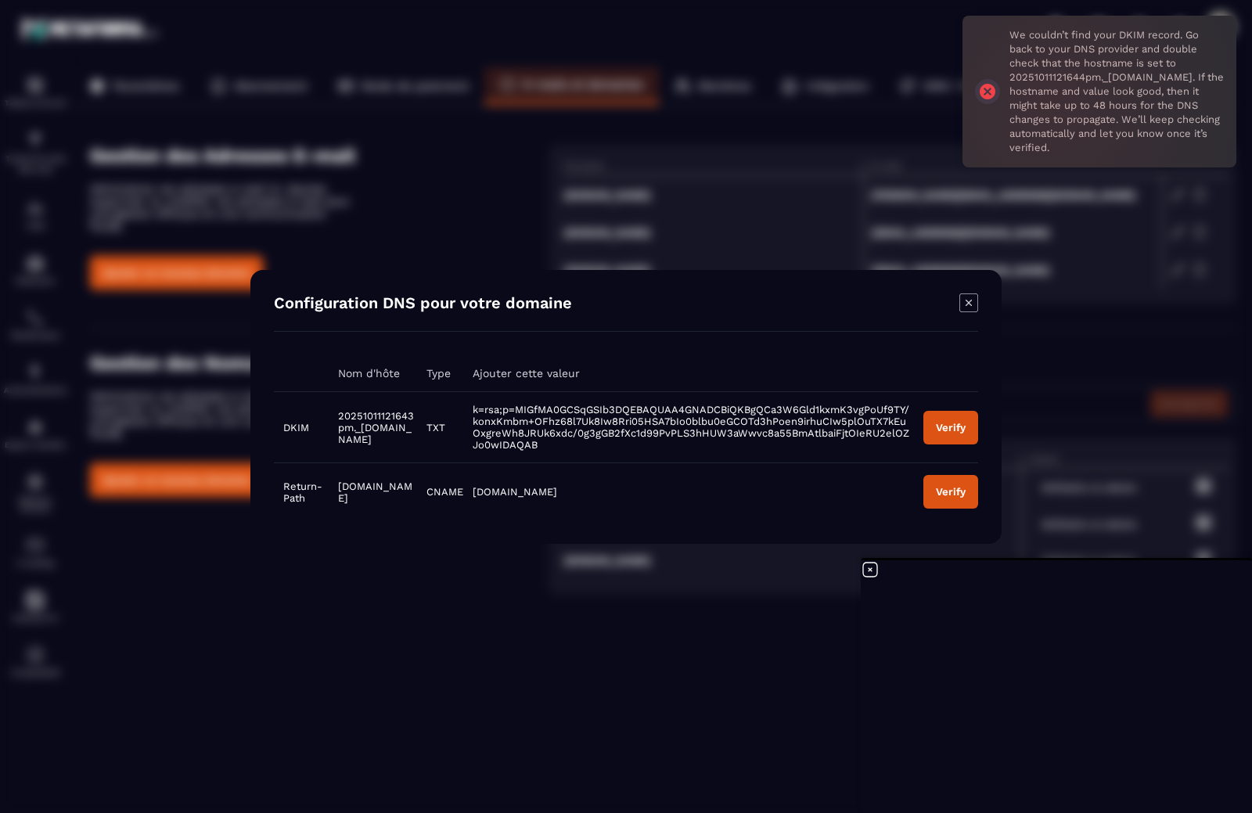
click at [956, 409] on td "Verify" at bounding box center [946, 426] width 64 height 71
click at [956, 417] on button "Verify" at bounding box center [951, 427] width 55 height 34
click at [964, 301] on icon "Modal window" at bounding box center [969, 303] width 19 height 19
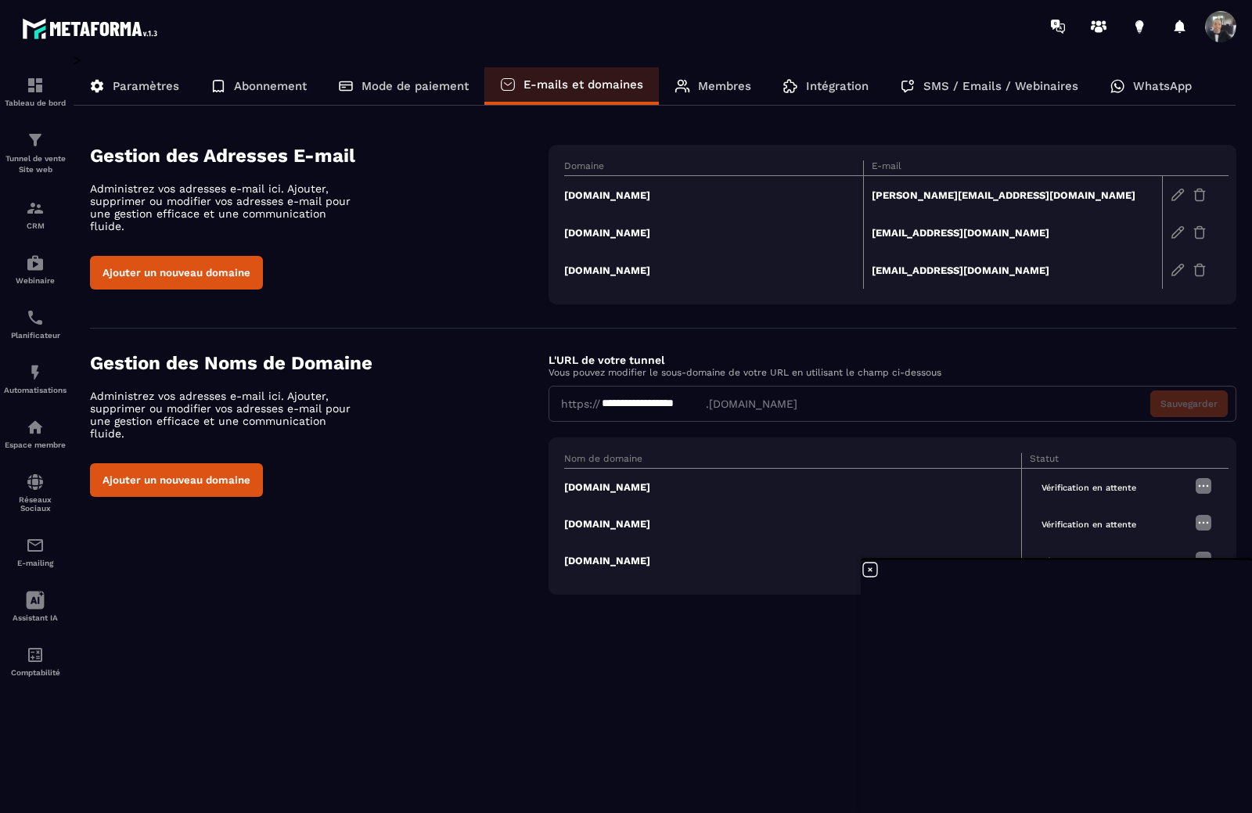
click at [657, 191] on td "[DOMAIN_NAME]" at bounding box center [713, 195] width 299 height 38
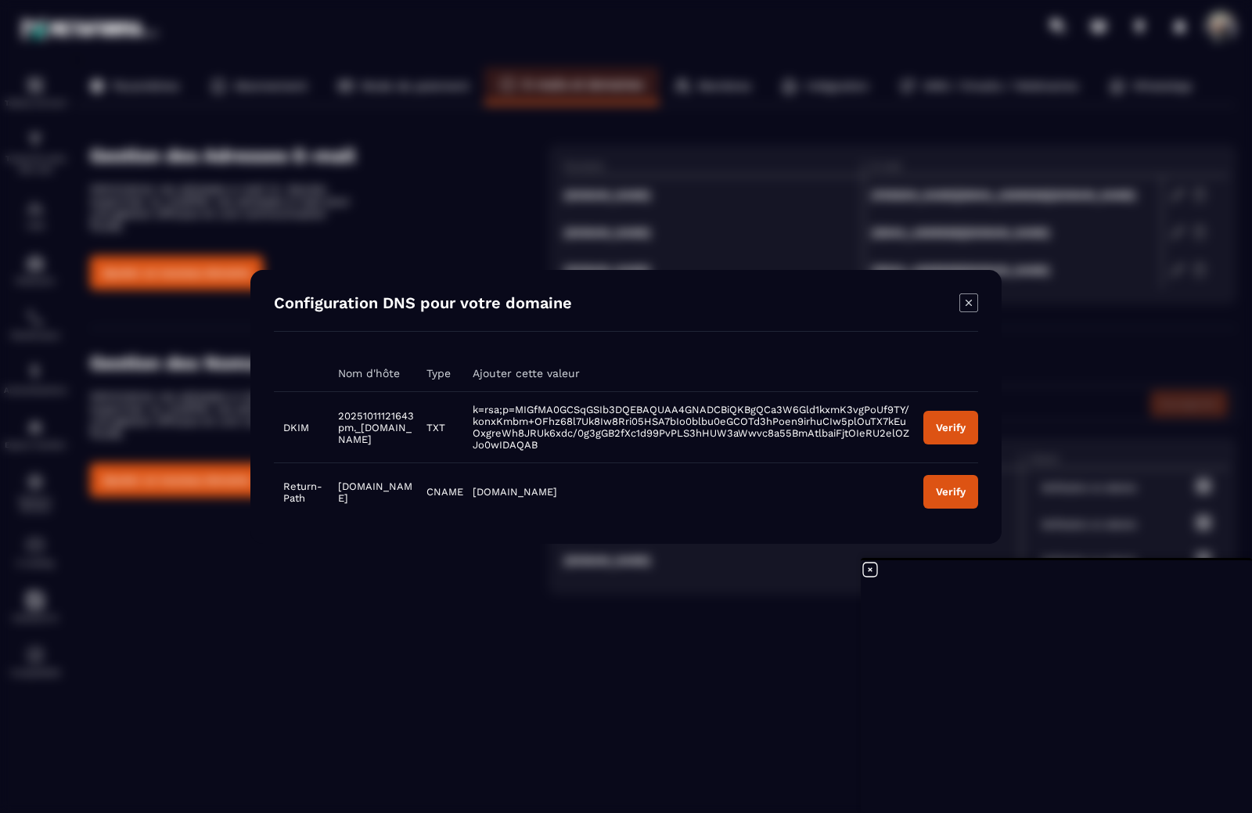
click at [948, 416] on button "Verify" at bounding box center [951, 427] width 55 height 34
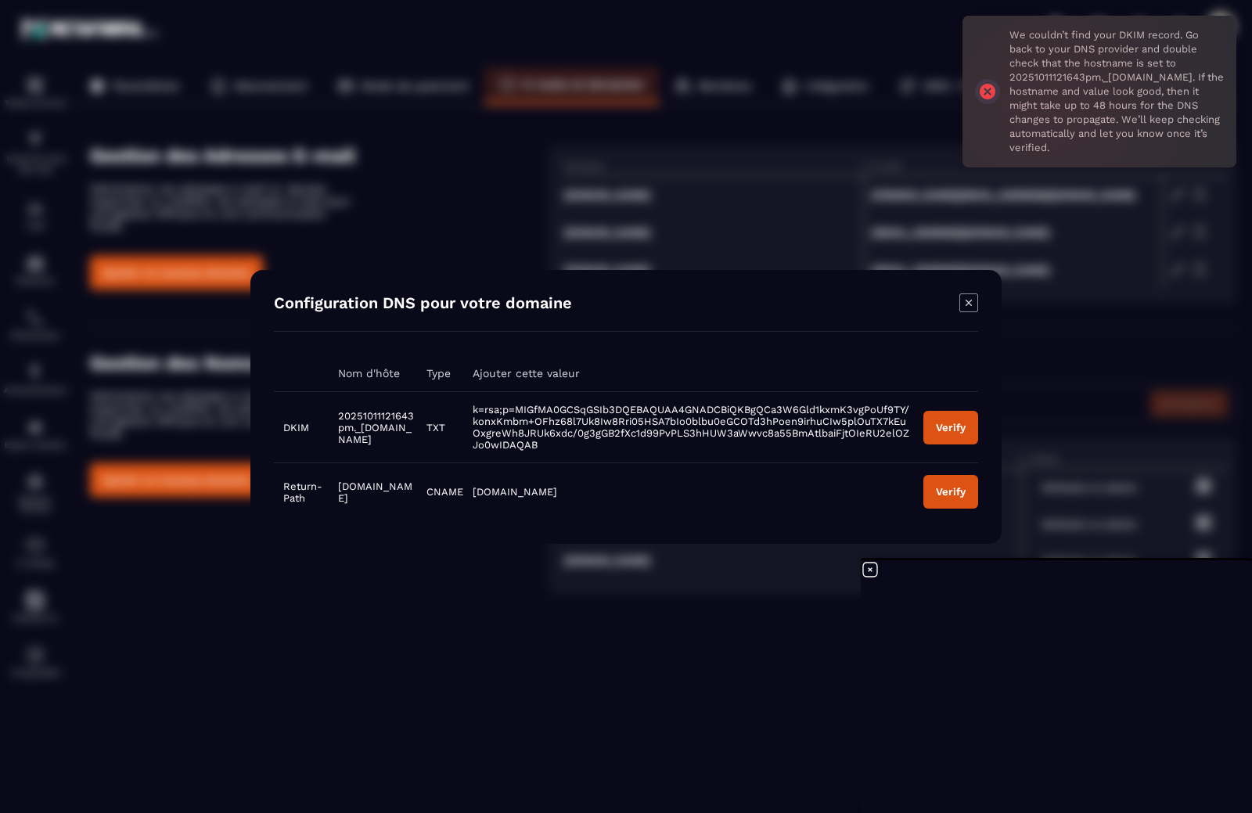
click at [967, 300] on icon "Modal window" at bounding box center [969, 303] width 19 height 19
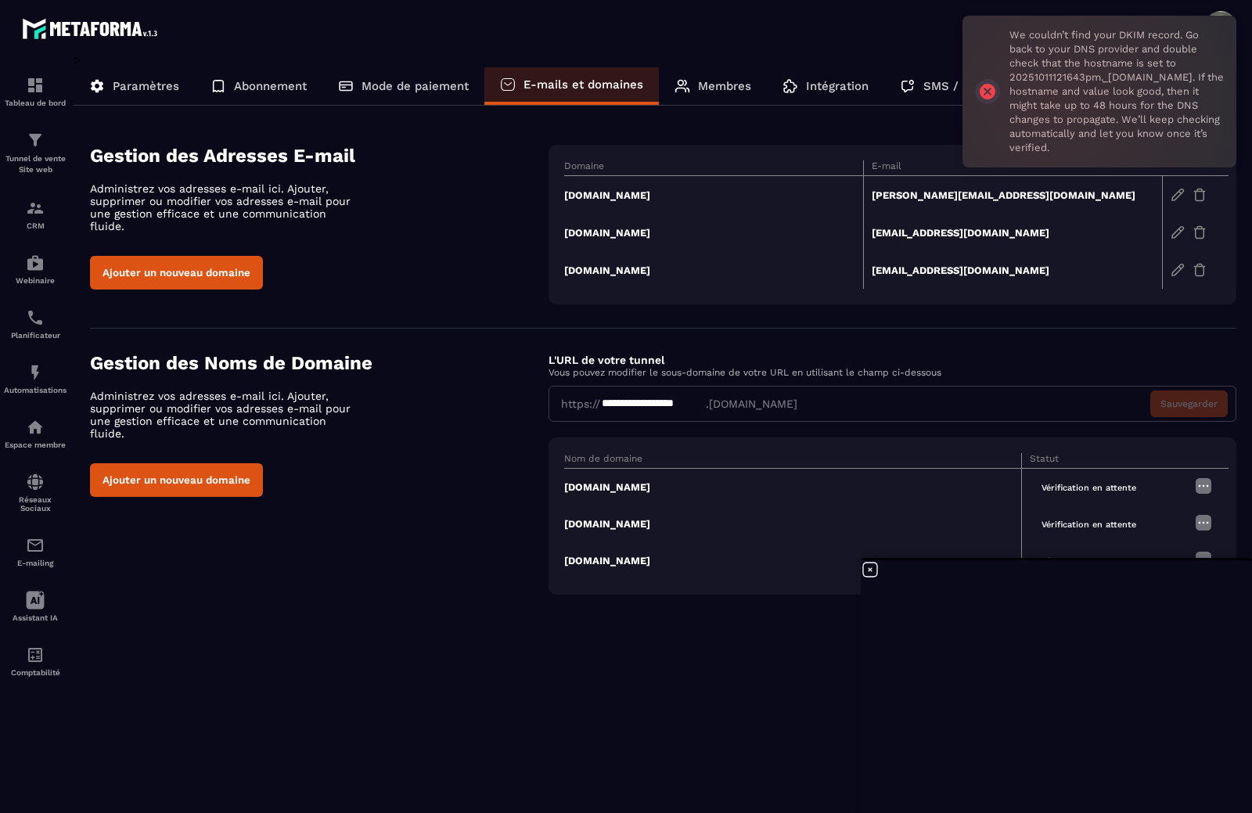
click at [485, 200] on div "Gestion des Adresses E-mail Administrez vos adresses e-mail ici. Ajouter, suppr…" at bounding box center [319, 217] width 459 height 145
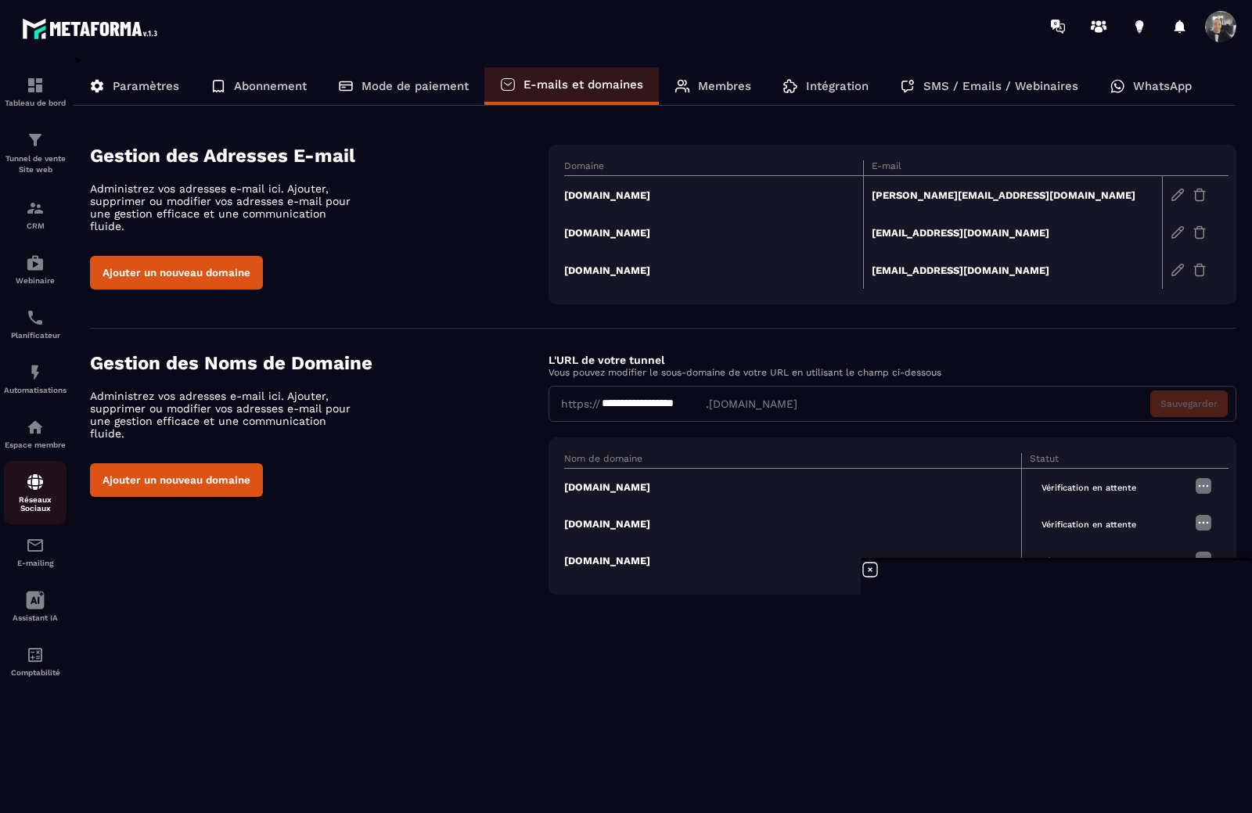
click at [24, 473] on div "Réseaux Sociaux" at bounding box center [35, 493] width 63 height 40
